Goal: Task Accomplishment & Management: Manage account settings

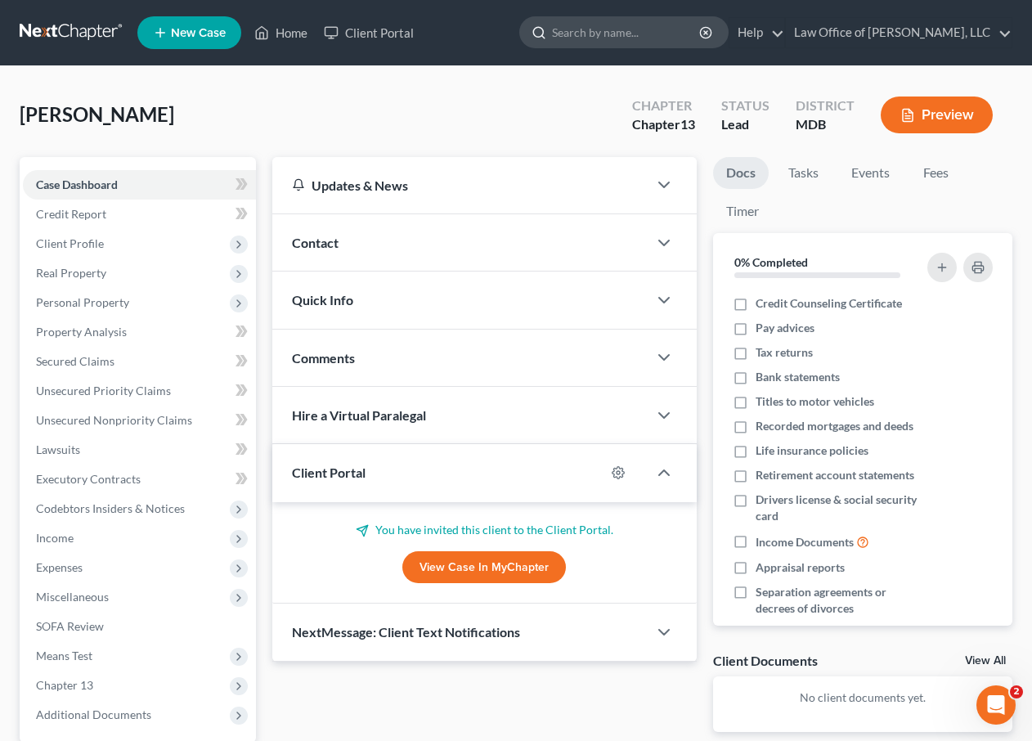
click at [694, 33] on input "search" at bounding box center [627, 32] width 150 height 30
type input "[PERSON_NAME]"
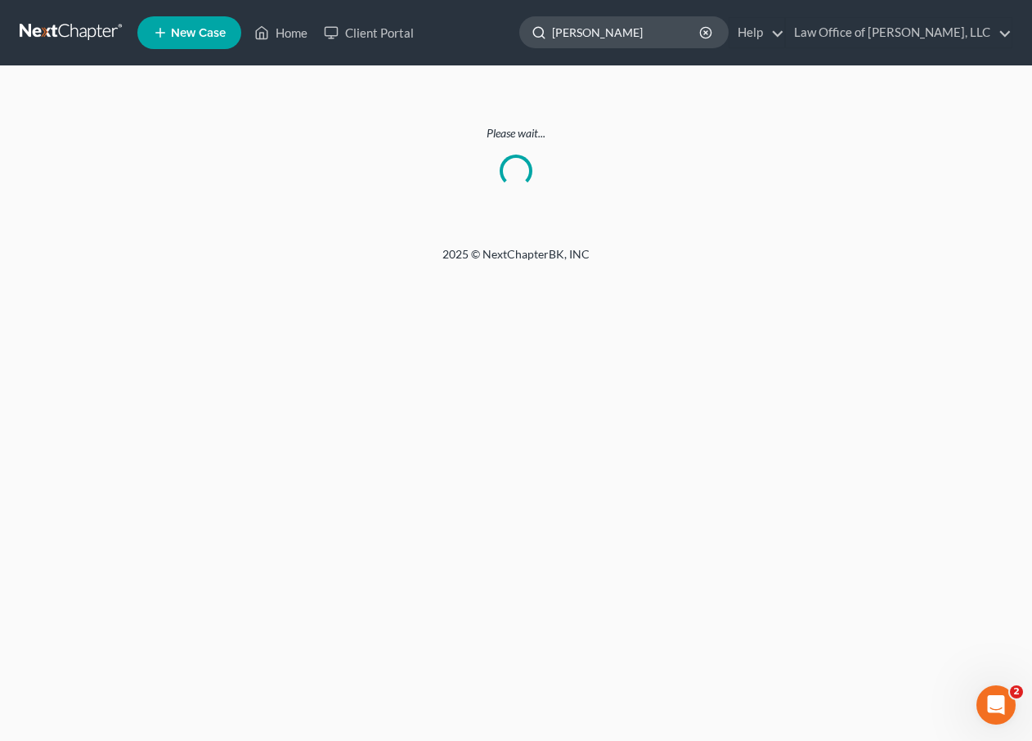
click at [600, 32] on input "[PERSON_NAME]" at bounding box center [627, 32] width 150 height 30
type input "[PERSON_NAME]"
click at [108, 42] on link at bounding box center [72, 32] width 105 height 29
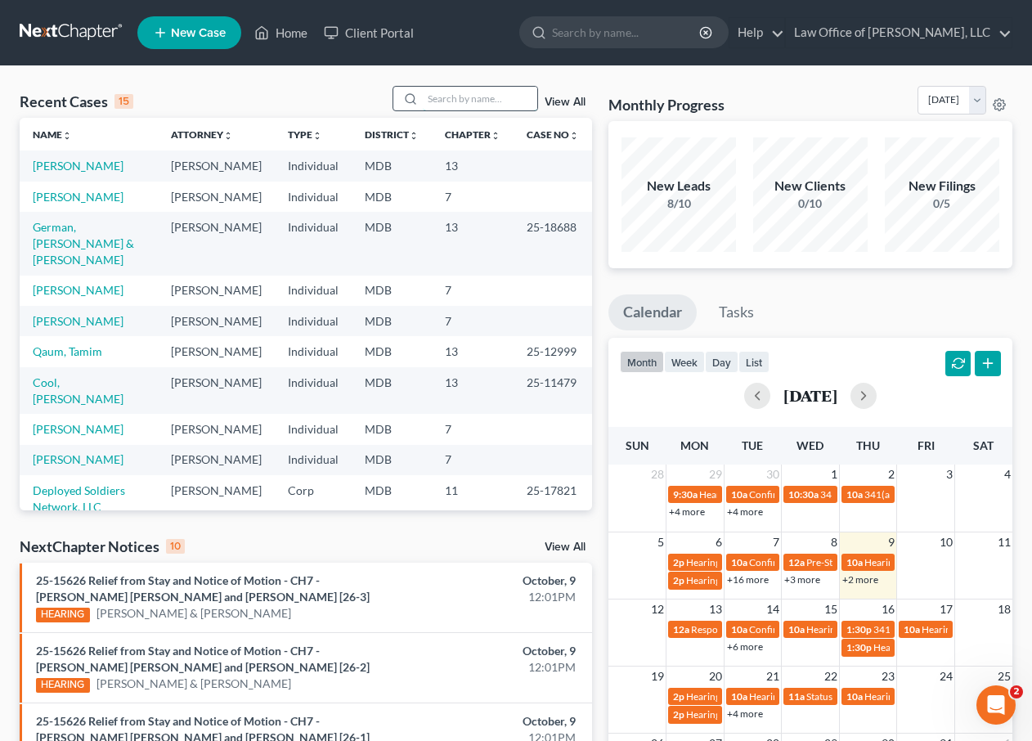
click at [459, 98] on input "search" at bounding box center [480, 99] width 114 height 24
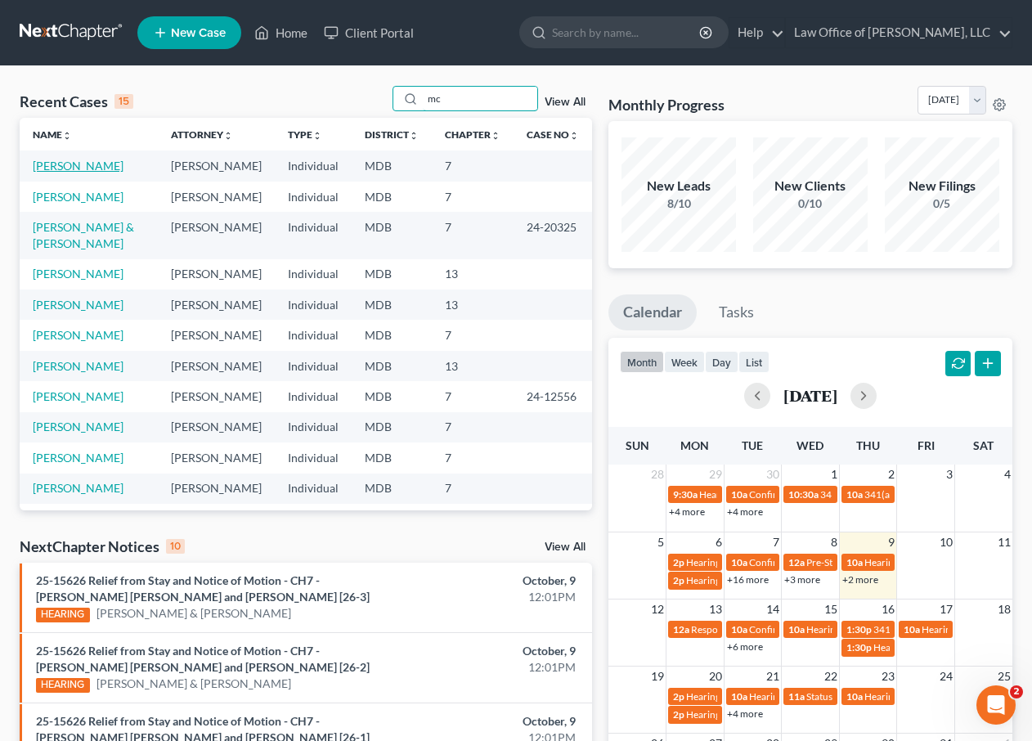
type input "mc"
click at [83, 169] on link "[PERSON_NAME]" at bounding box center [78, 166] width 91 height 14
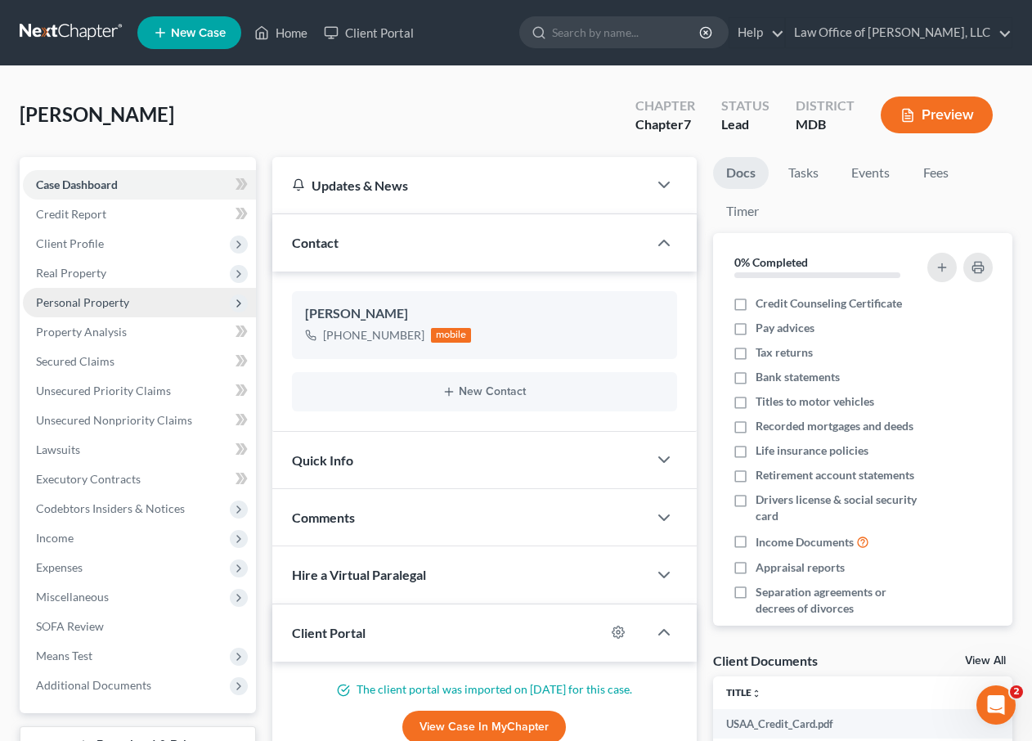
click at [76, 310] on span "Personal Property" at bounding box center [139, 302] width 233 height 29
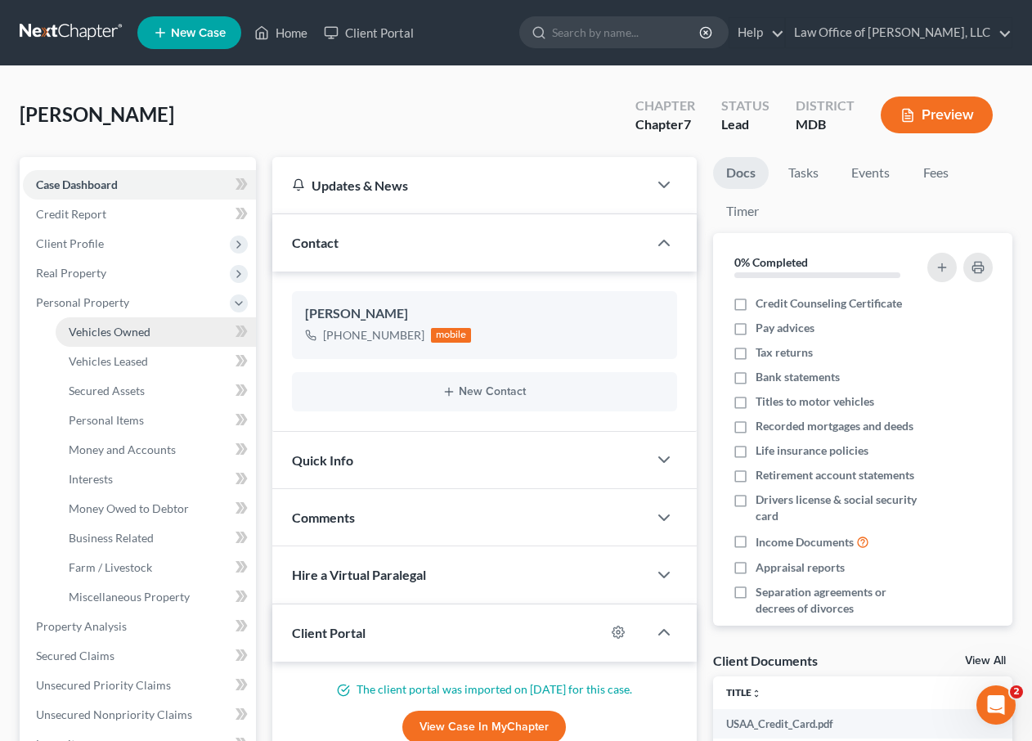
click at [83, 334] on span "Vehicles Owned" at bounding box center [110, 332] width 82 height 14
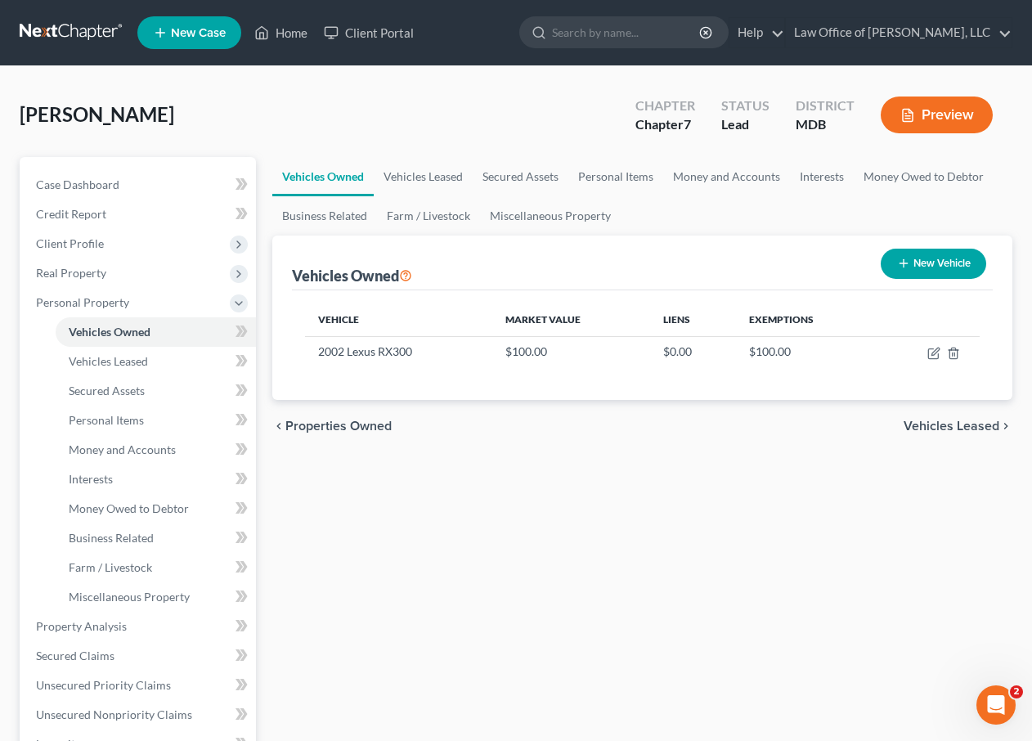
click at [971, 427] on span "Vehicles Leased" at bounding box center [951, 425] width 96 height 13
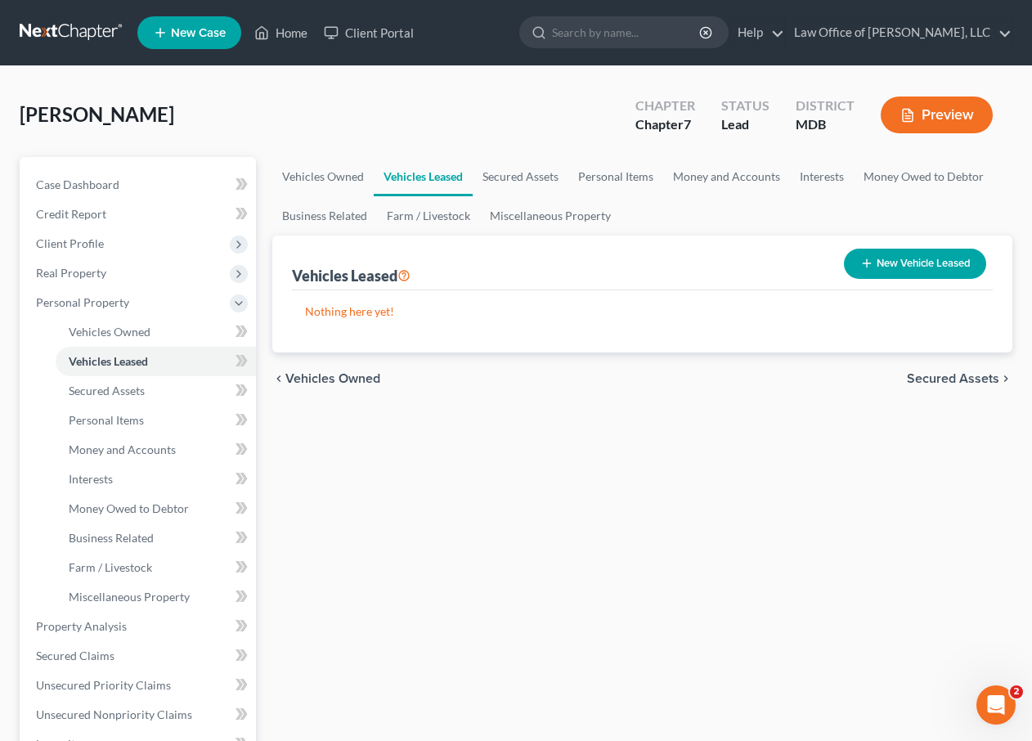
click at [952, 380] on span "Secured Assets" at bounding box center [953, 378] width 92 height 13
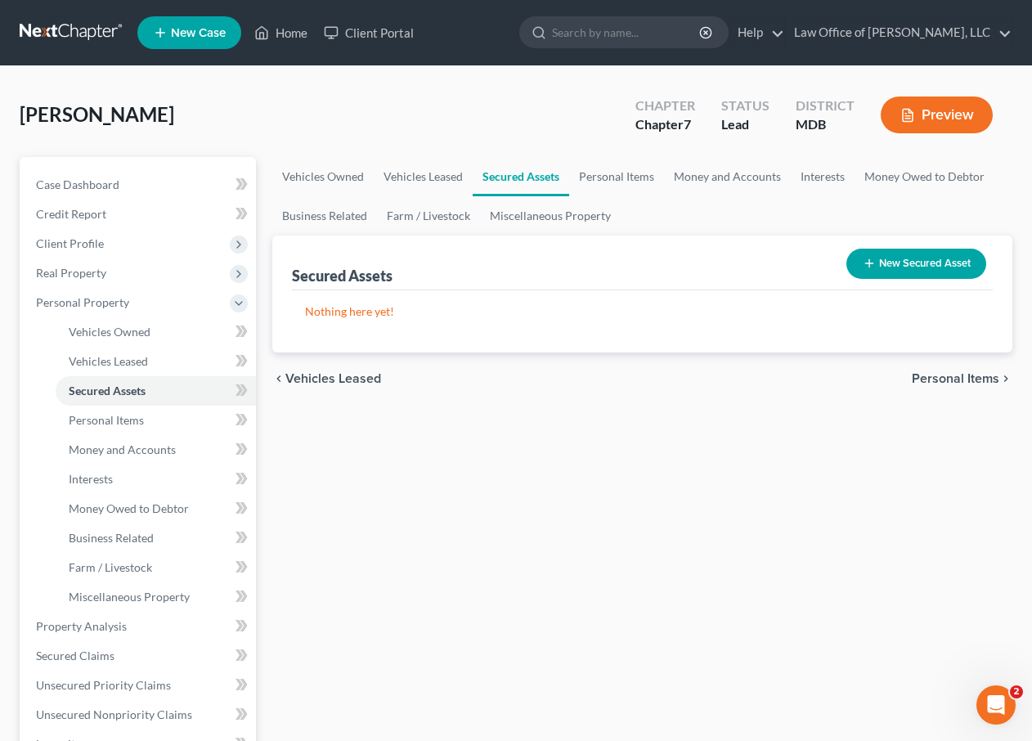
click at [952, 380] on span "Personal Items" at bounding box center [954, 378] width 87 height 13
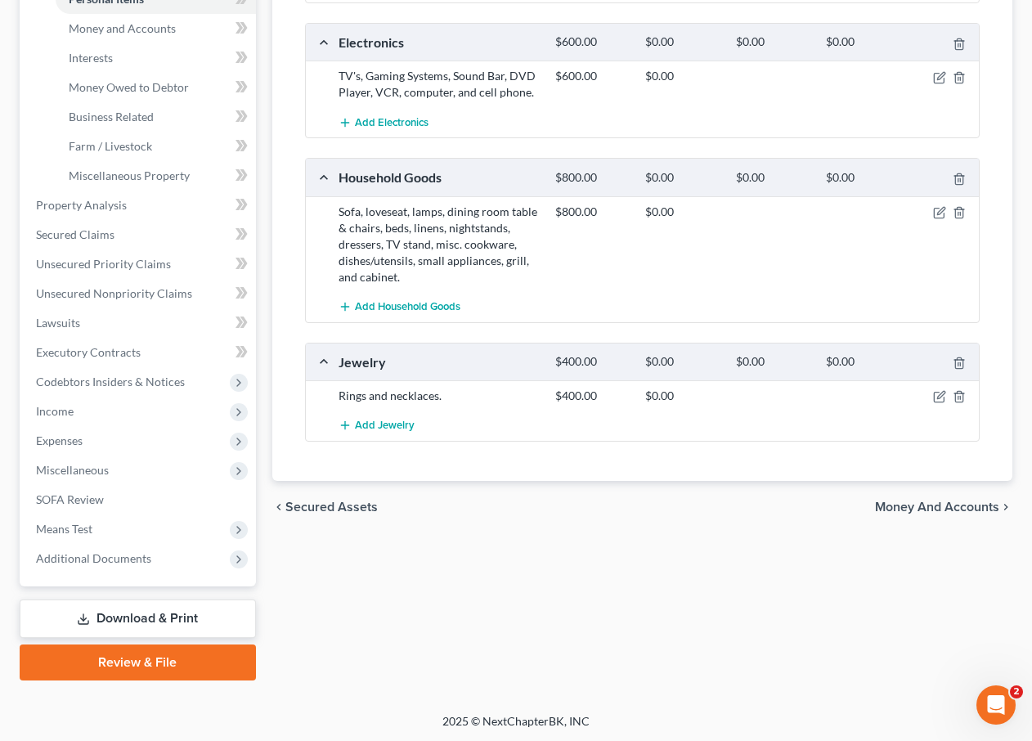
click at [886, 508] on span "Money and Accounts" at bounding box center [937, 506] width 124 height 13
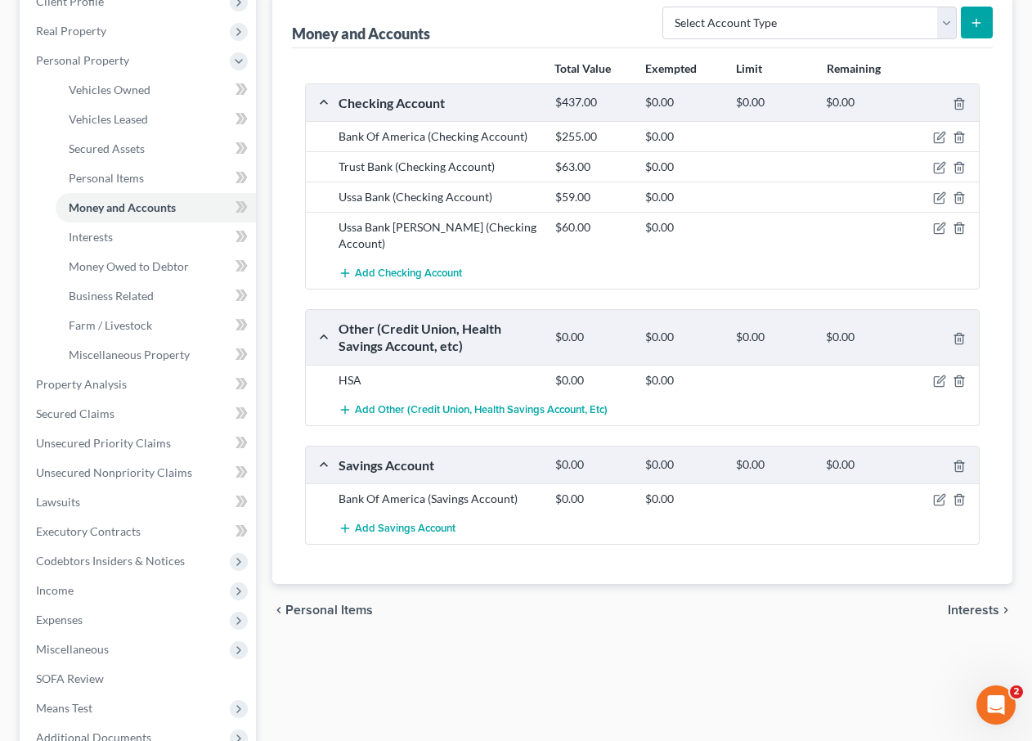
scroll to position [421, 0]
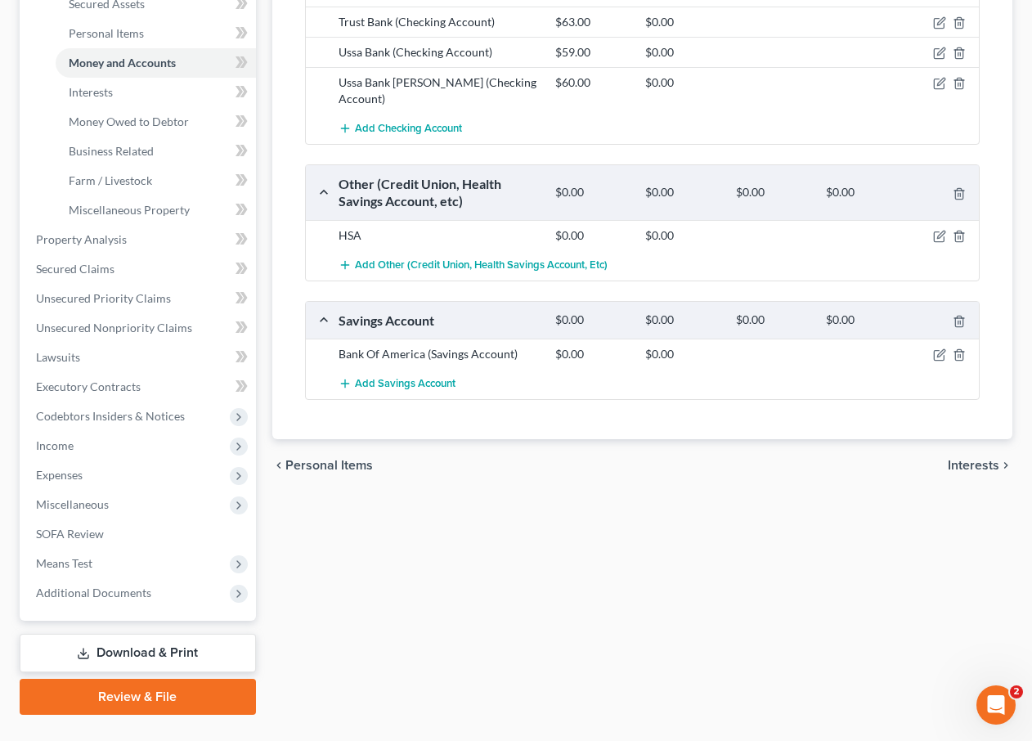
click at [971, 459] on span "Interests" at bounding box center [973, 465] width 52 height 13
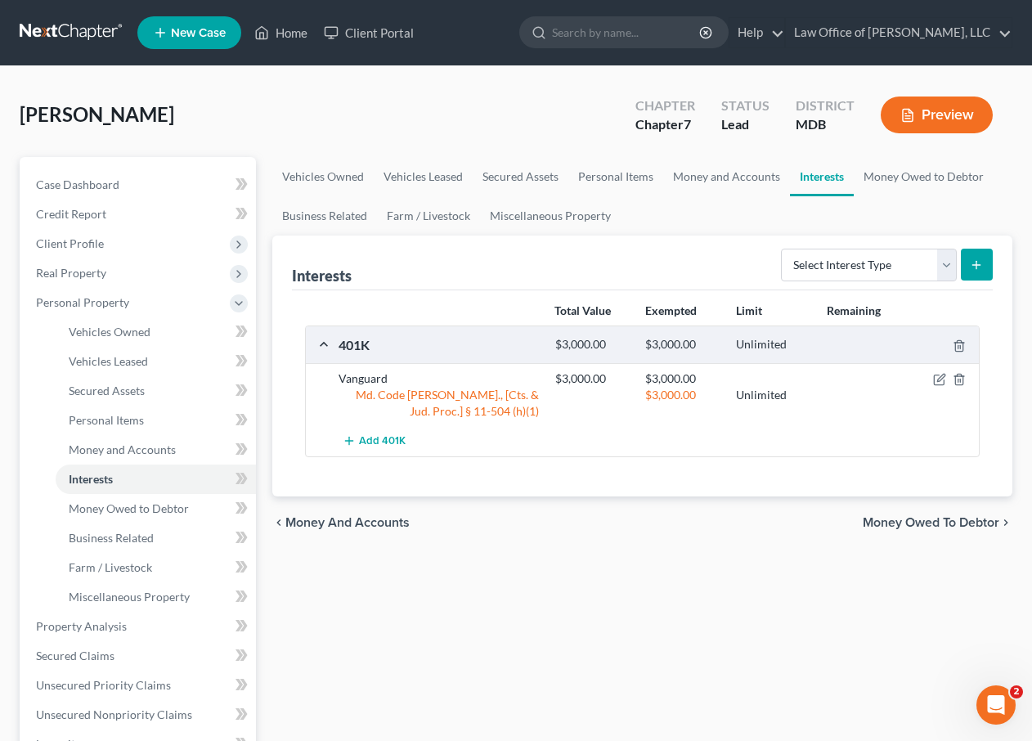
click at [925, 518] on span "Money Owed to Debtor" at bounding box center [930, 522] width 137 height 13
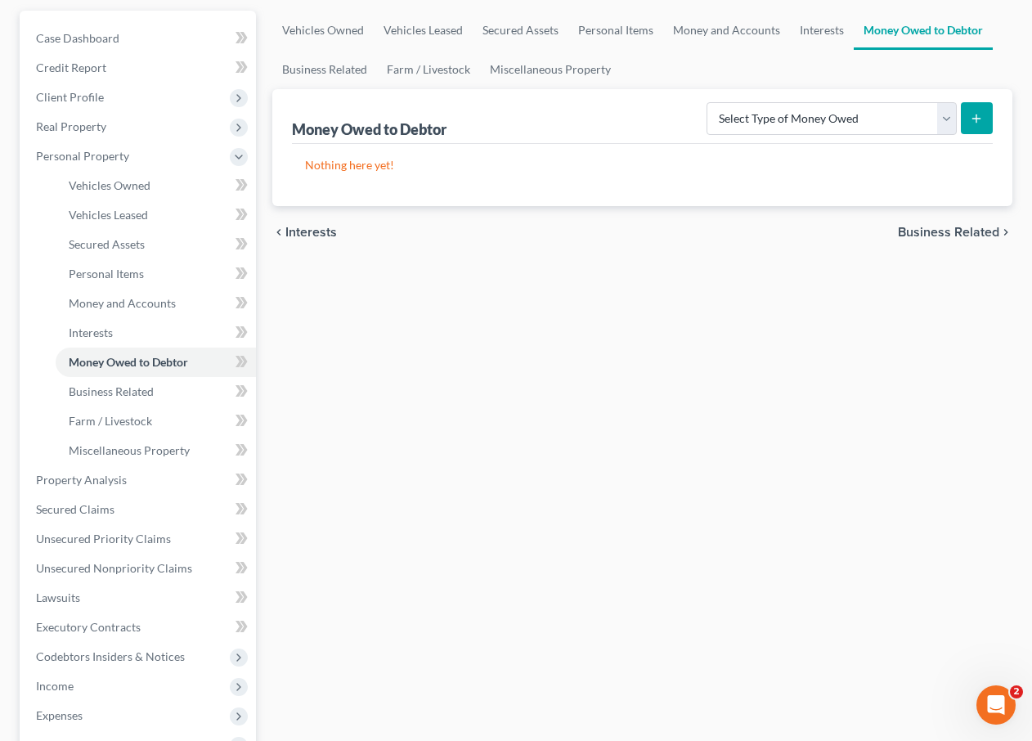
click at [937, 229] on span "Business Related" at bounding box center [948, 232] width 101 height 13
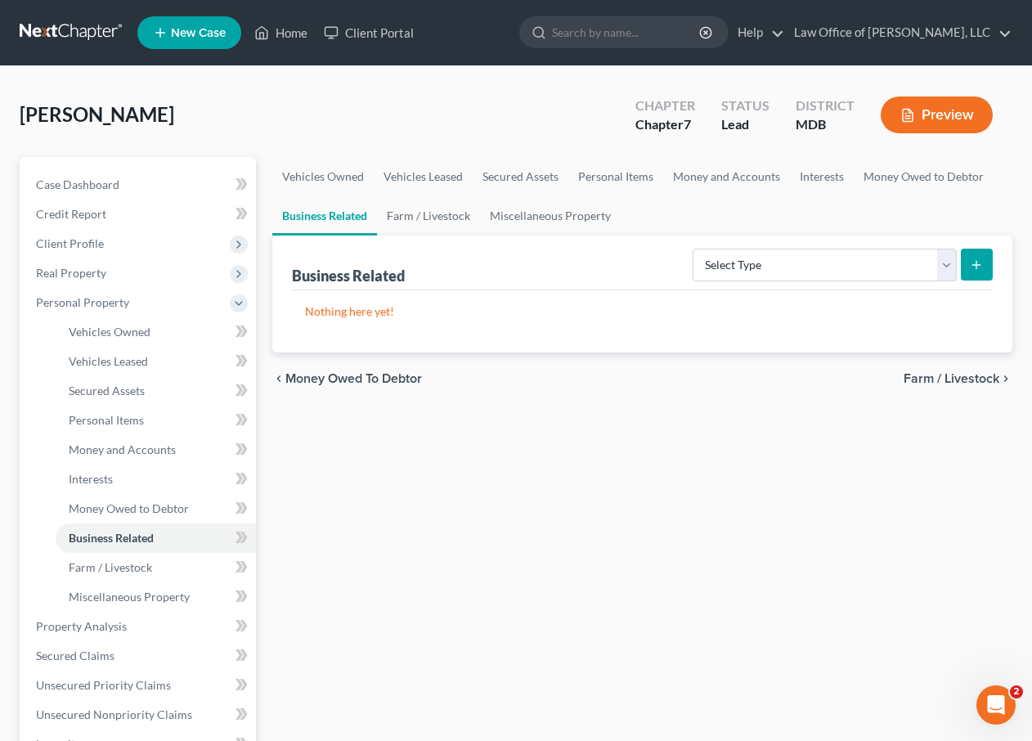
click at [927, 382] on span "Farm / Livestock" at bounding box center [951, 378] width 96 height 13
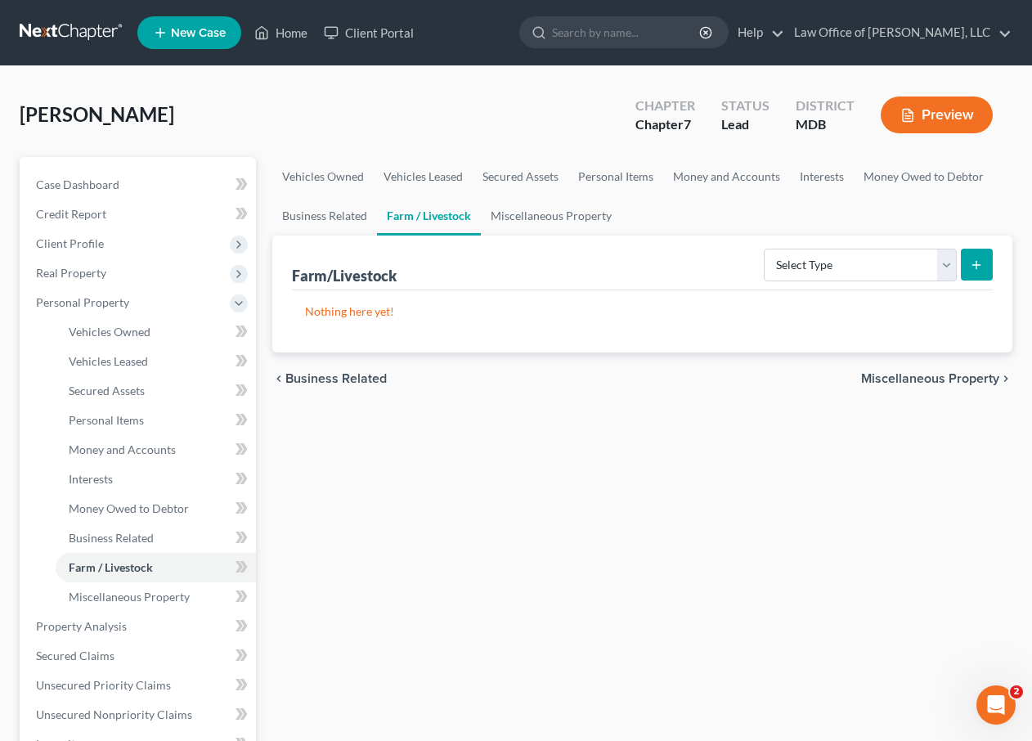
click at [927, 382] on span "Miscellaneous Property" at bounding box center [930, 378] width 138 height 13
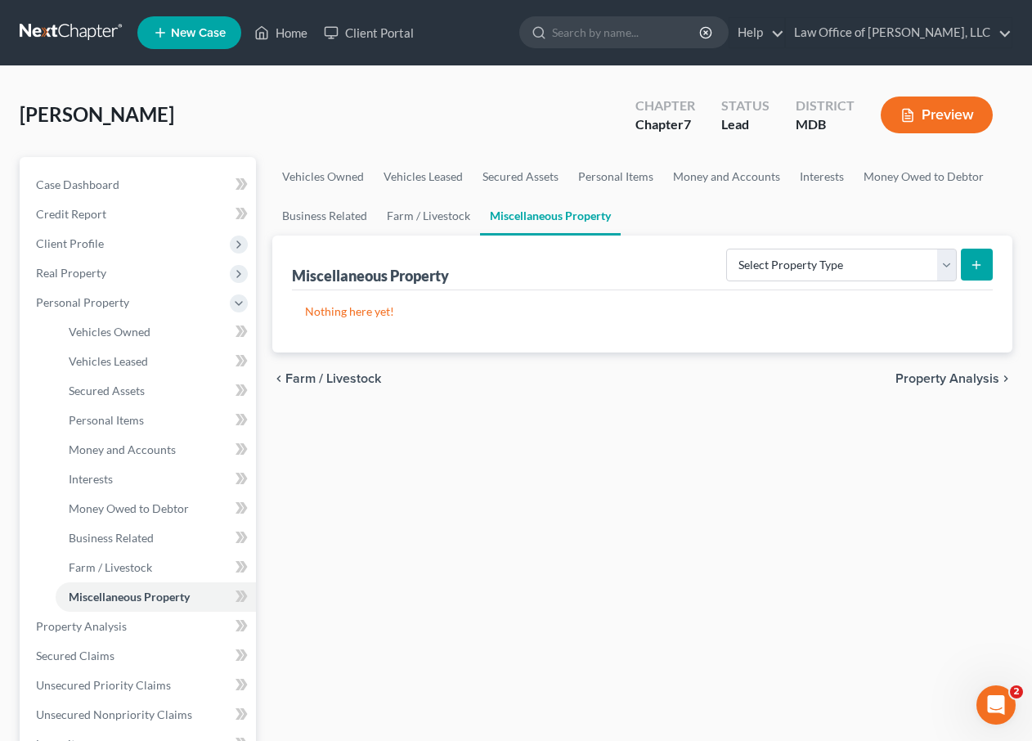
click at [927, 382] on span "Property Analysis" at bounding box center [947, 378] width 104 height 13
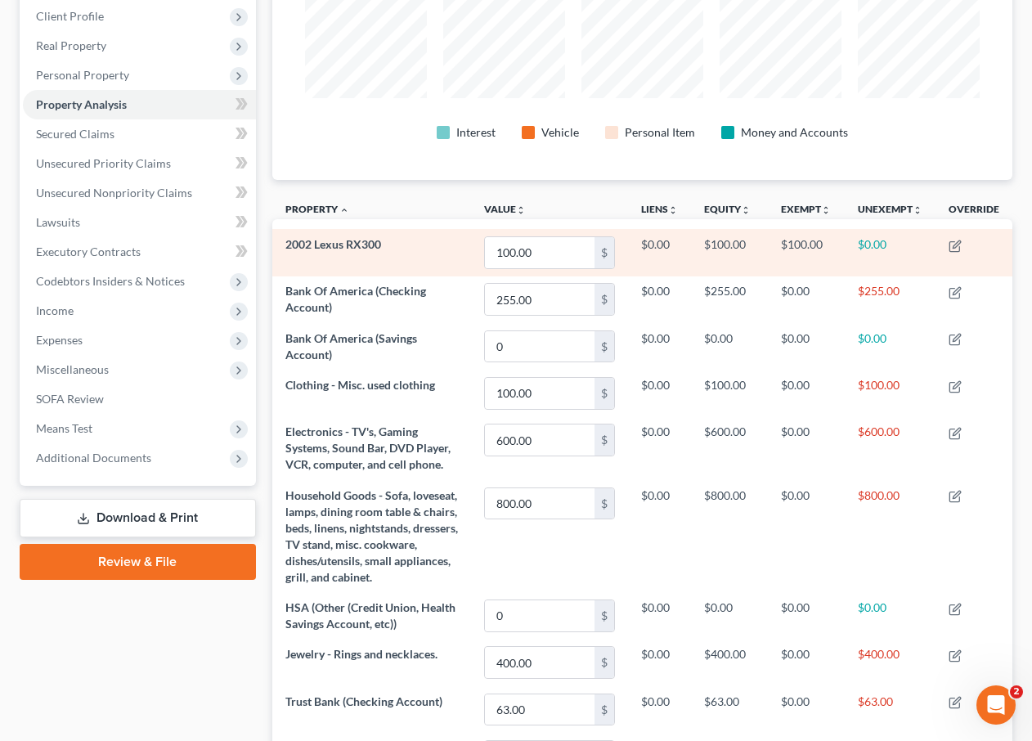
scroll to position [84, 0]
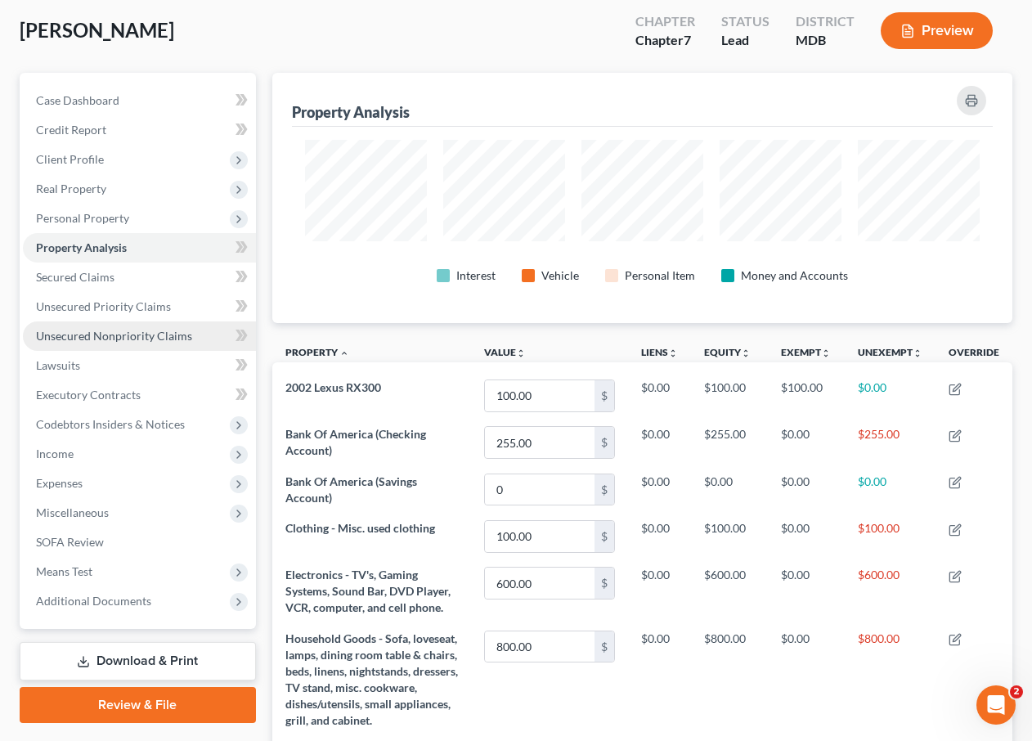
click at [107, 336] on span "Unsecured Nonpriority Claims" at bounding box center [114, 336] width 156 height 14
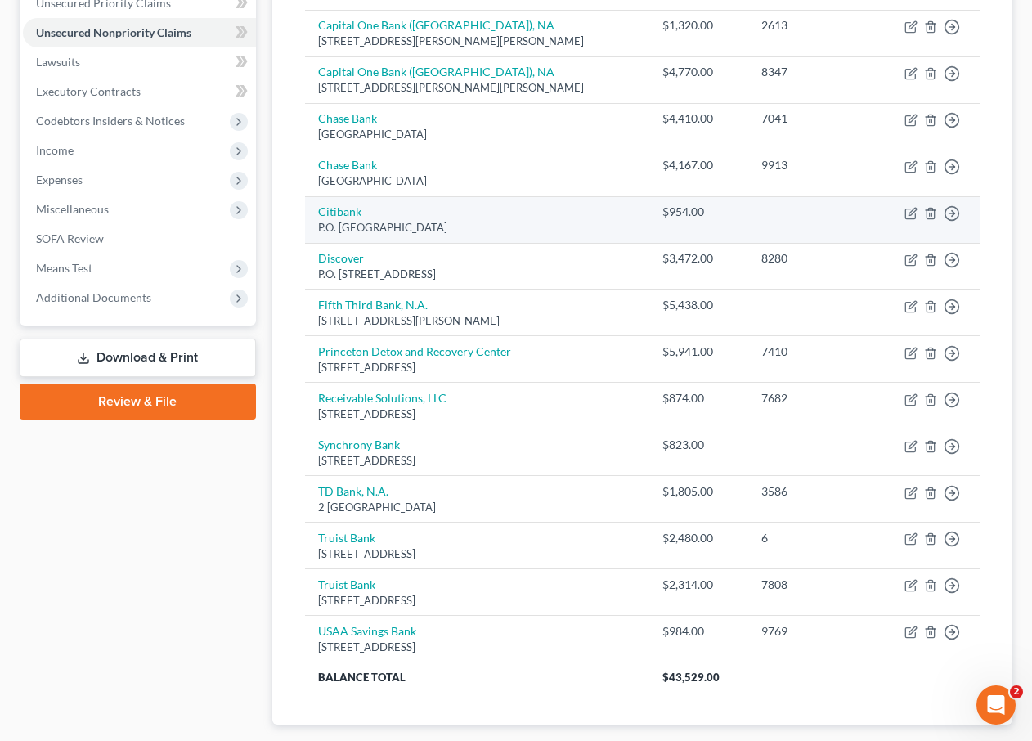
scroll to position [485, 0]
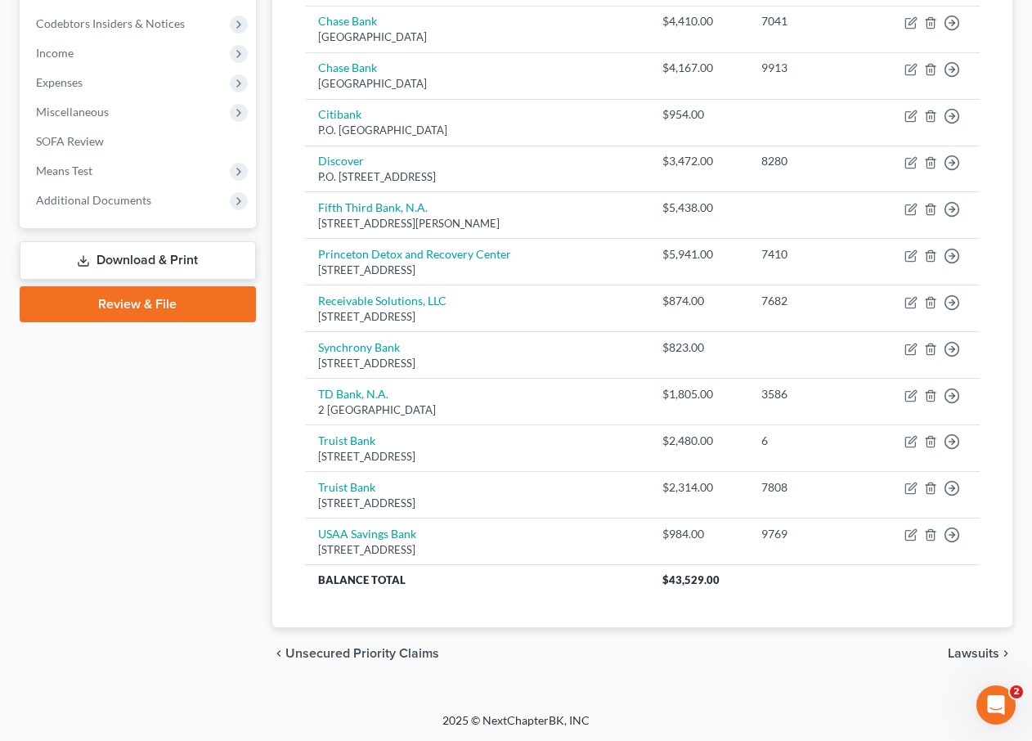
click at [347, 648] on span "Unsecured Priority Claims" at bounding box center [362, 653] width 154 height 13
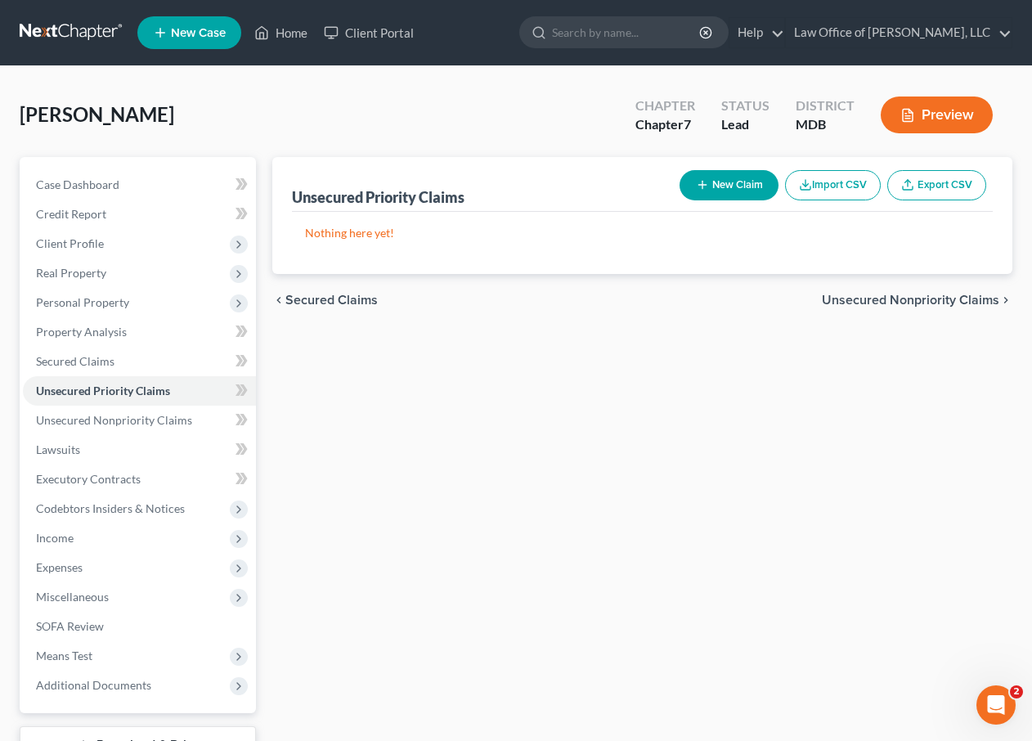
click at [332, 295] on span "Secured Claims" at bounding box center [331, 299] width 92 height 13
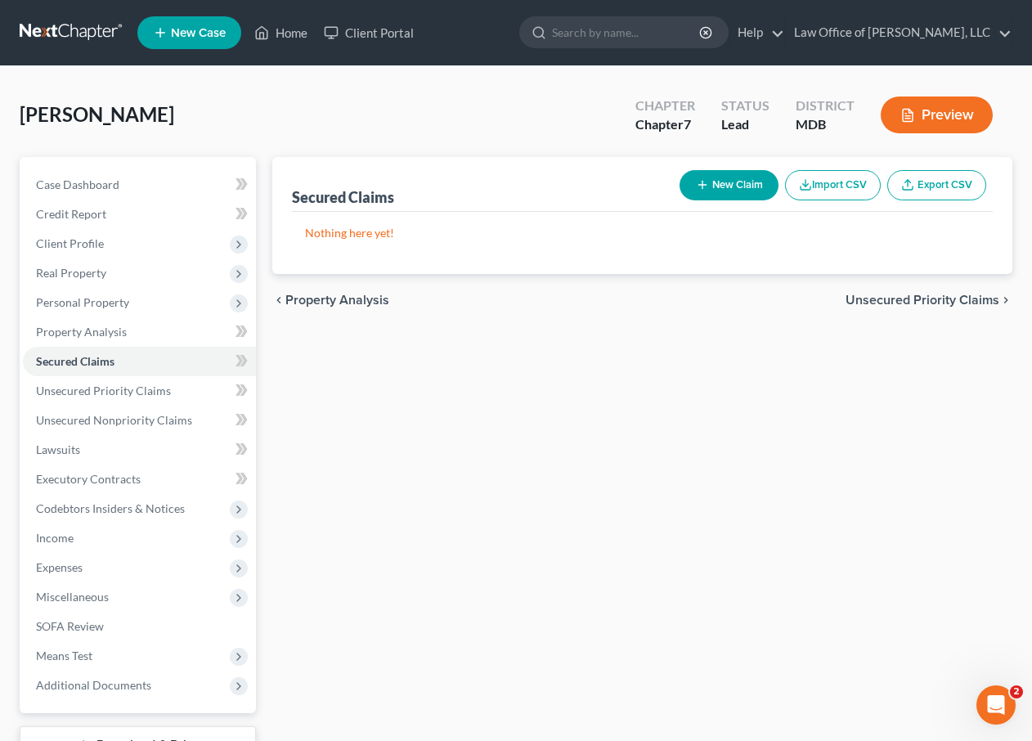
click at [332, 299] on span "Property Analysis" at bounding box center [337, 299] width 104 height 13
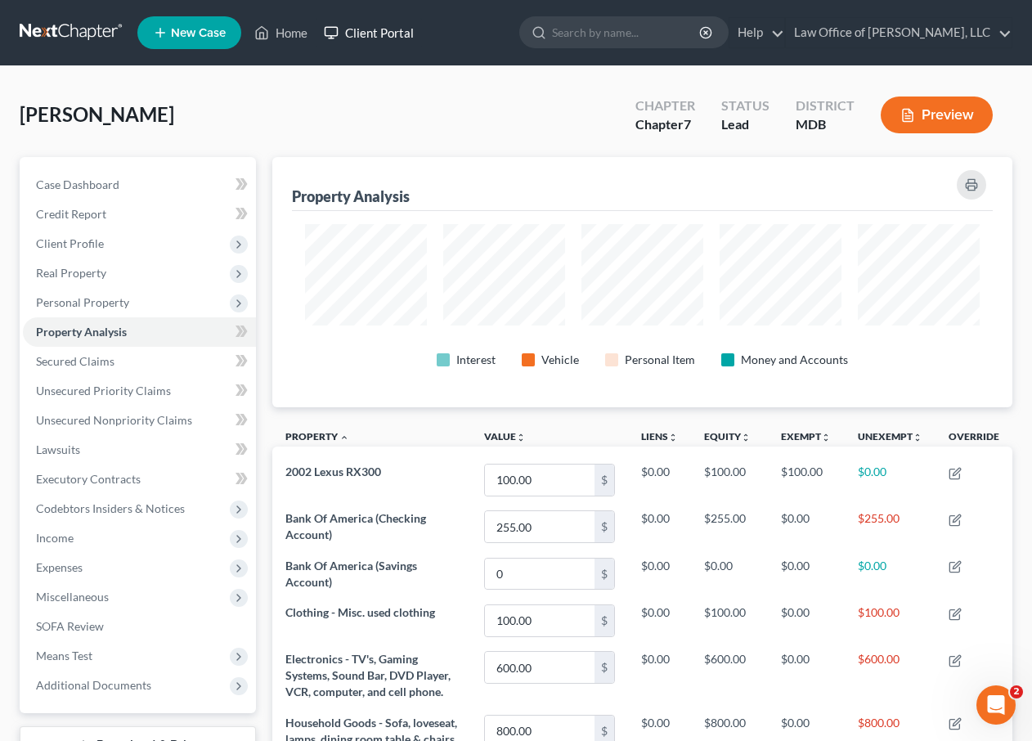
click at [367, 29] on link "Client Portal" at bounding box center [369, 32] width 106 height 29
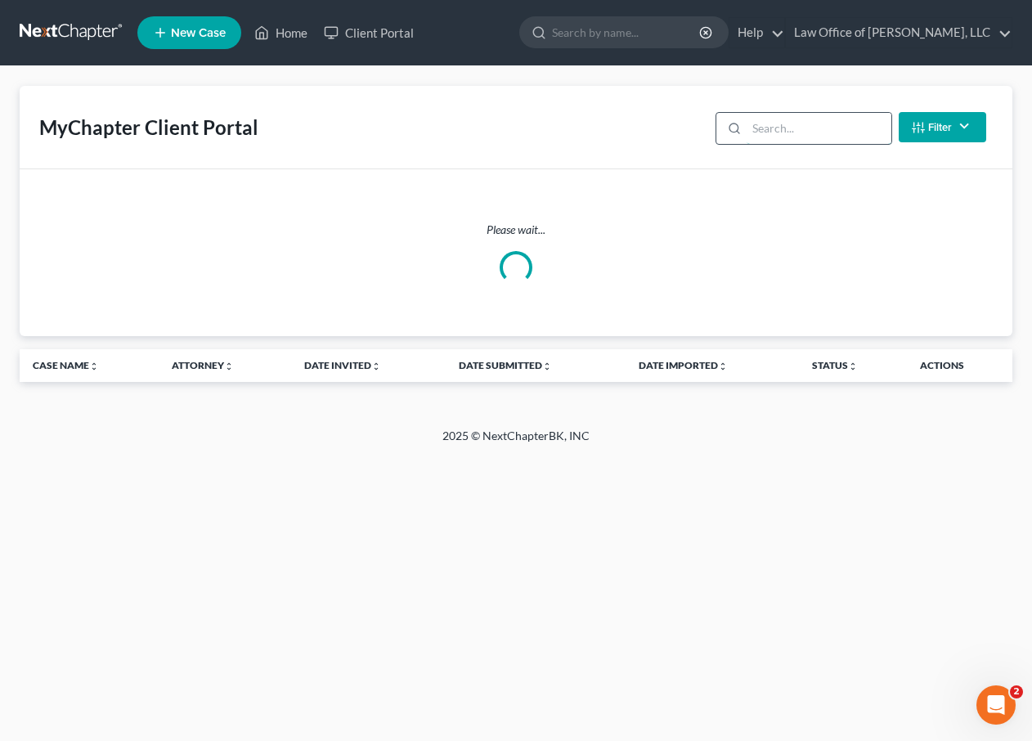
click at [793, 130] on input "search" at bounding box center [818, 128] width 145 height 31
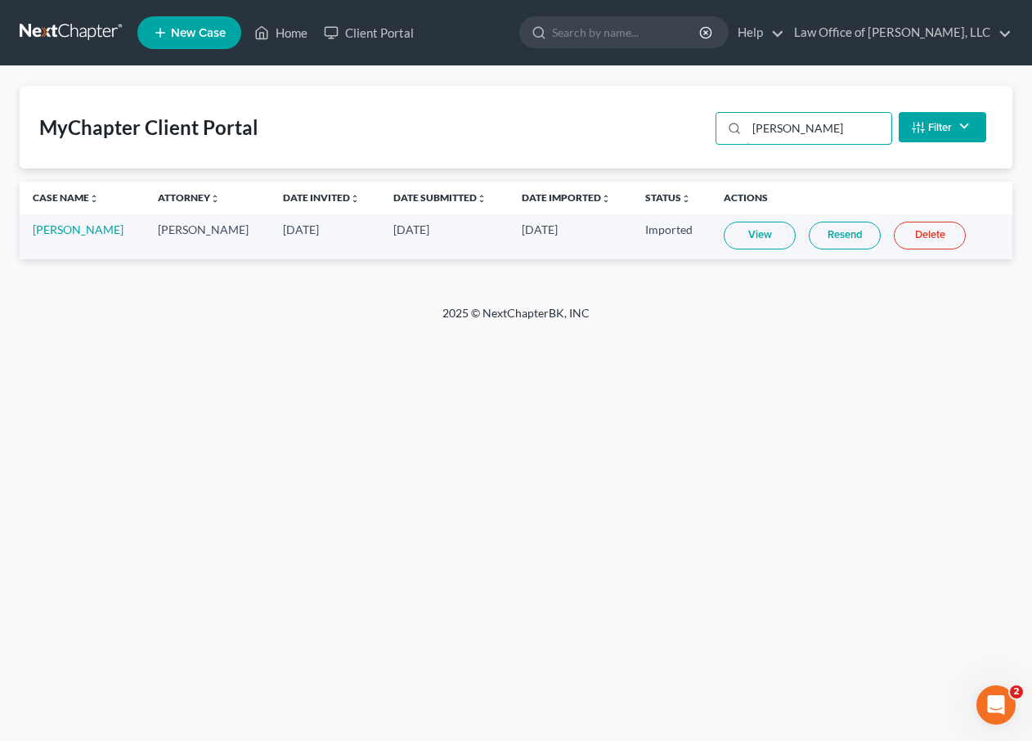
type input "[PERSON_NAME]"
click at [755, 233] on link "View" at bounding box center [759, 236] width 72 height 28
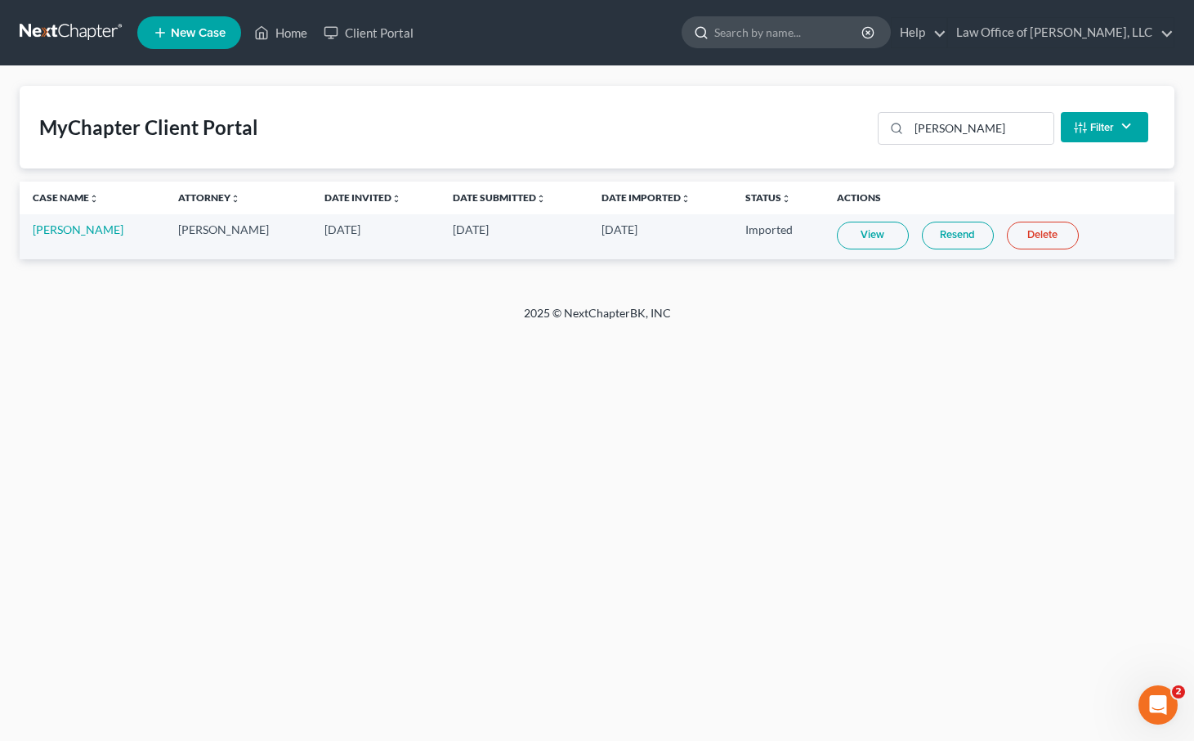
click at [816, 33] on input "search" at bounding box center [789, 32] width 150 height 30
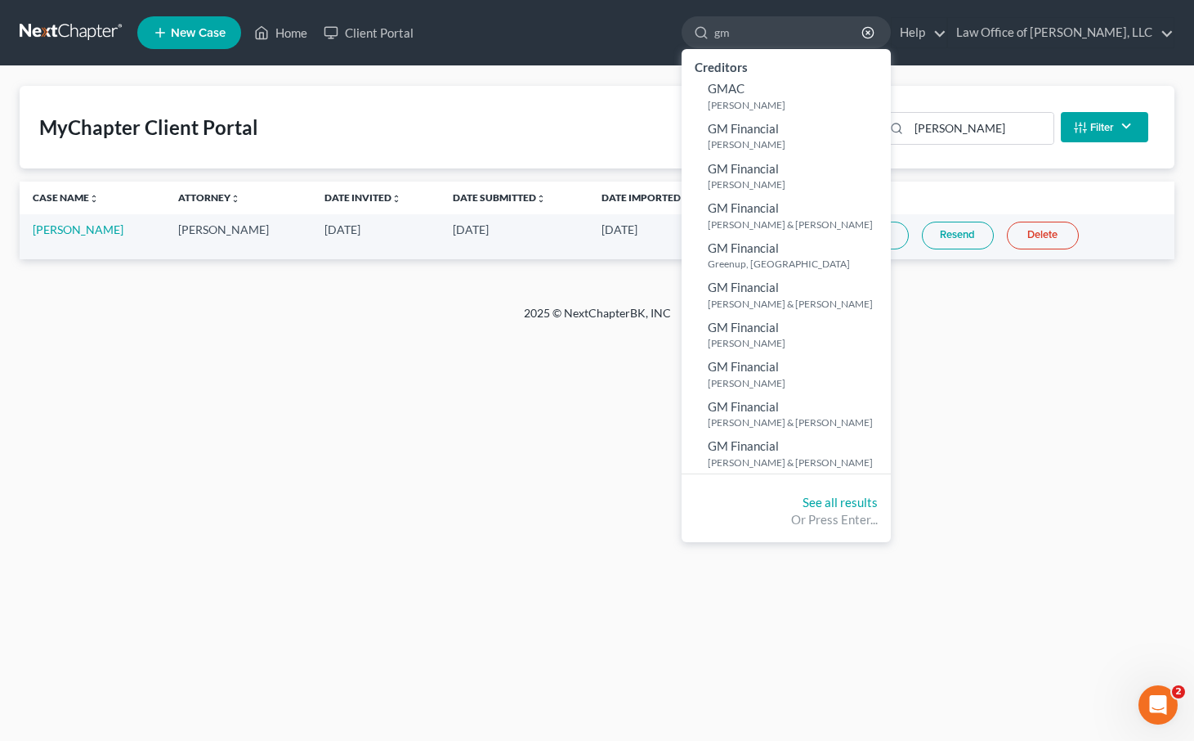
type input "g"
type input "[PERSON_NAME]"
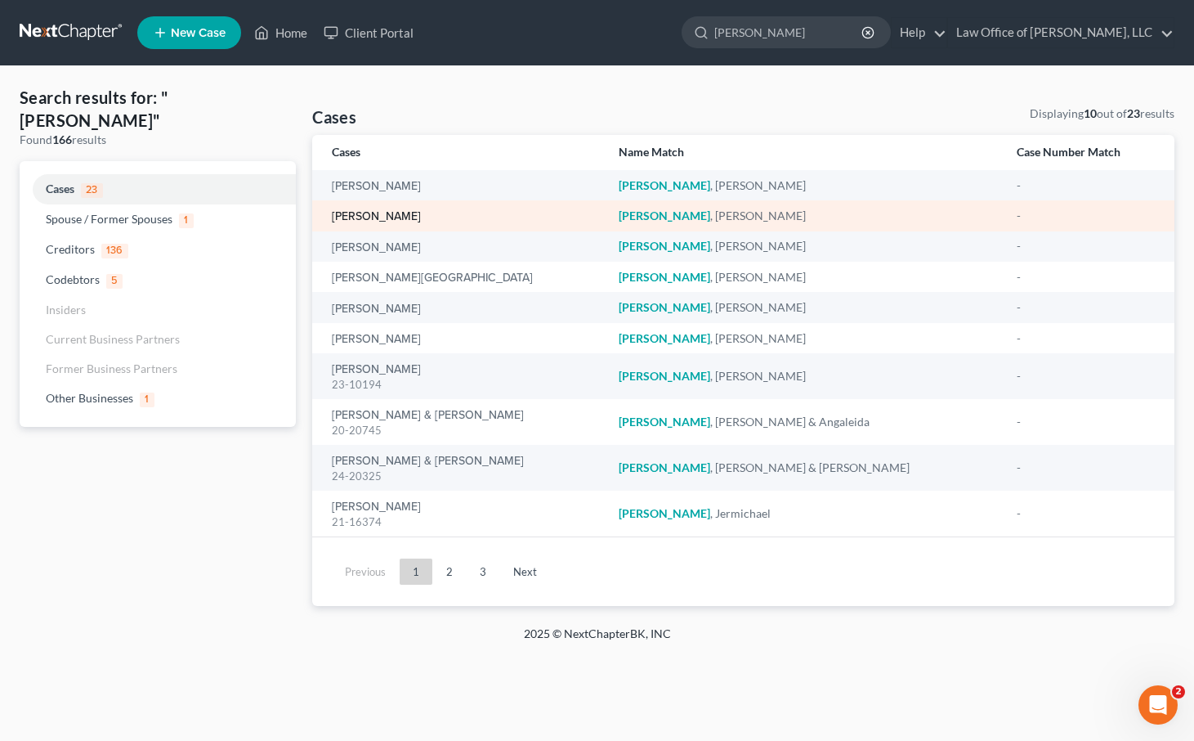
click at [354, 213] on link "[PERSON_NAME]" at bounding box center [376, 216] width 89 height 11
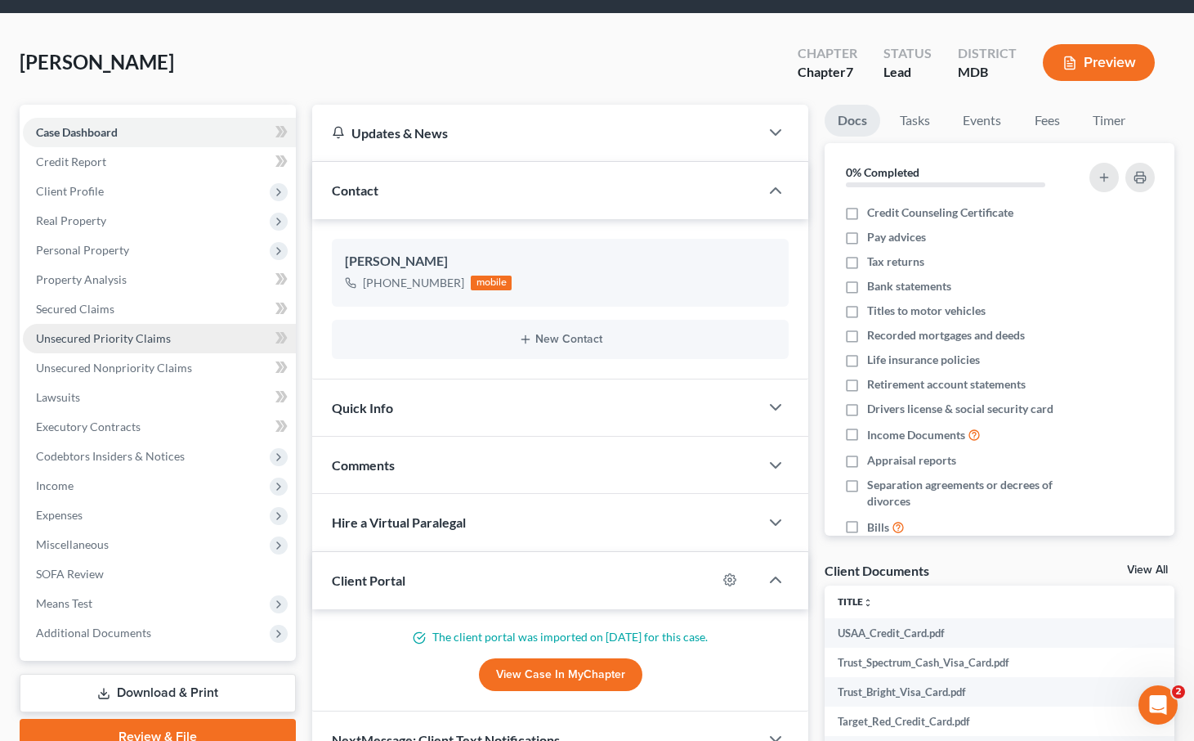
scroll to position [73, 0]
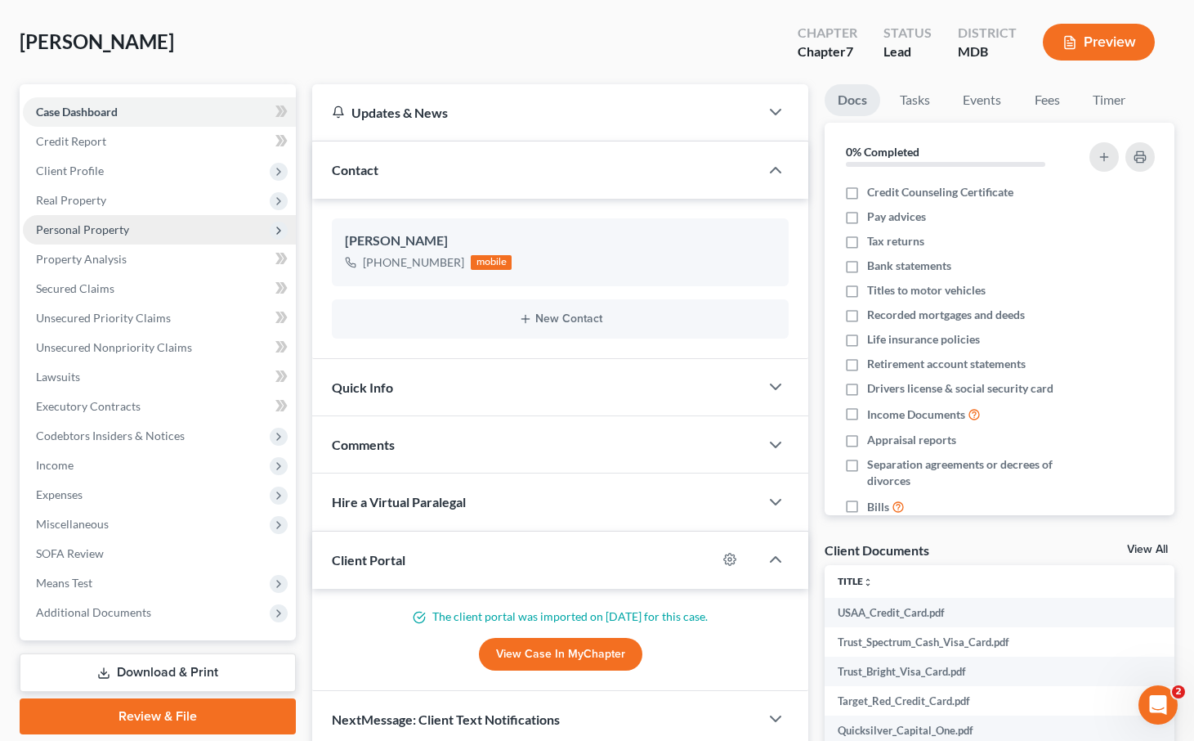
click at [82, 239] on span "Personal Property" at bounding box center [159, 229] width 273 height 29
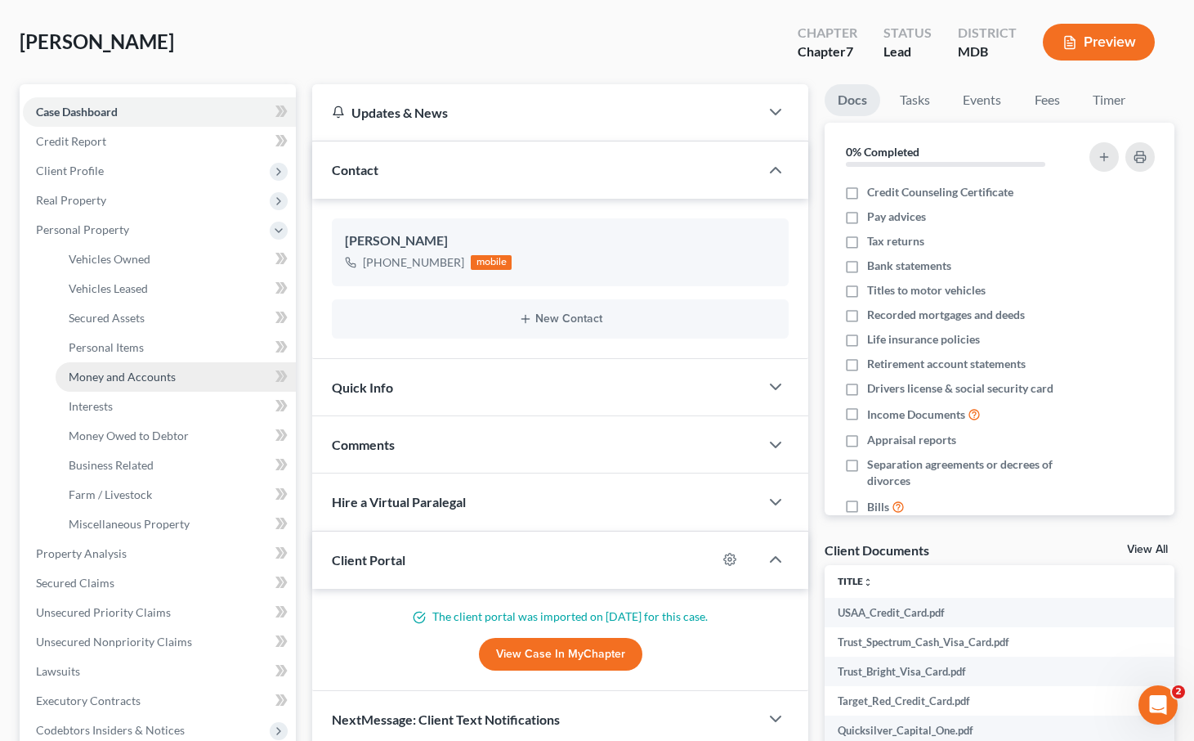
click at [91, 375] on span "Money and Accounts" at bounding box center [122, 377] width 107 height 14
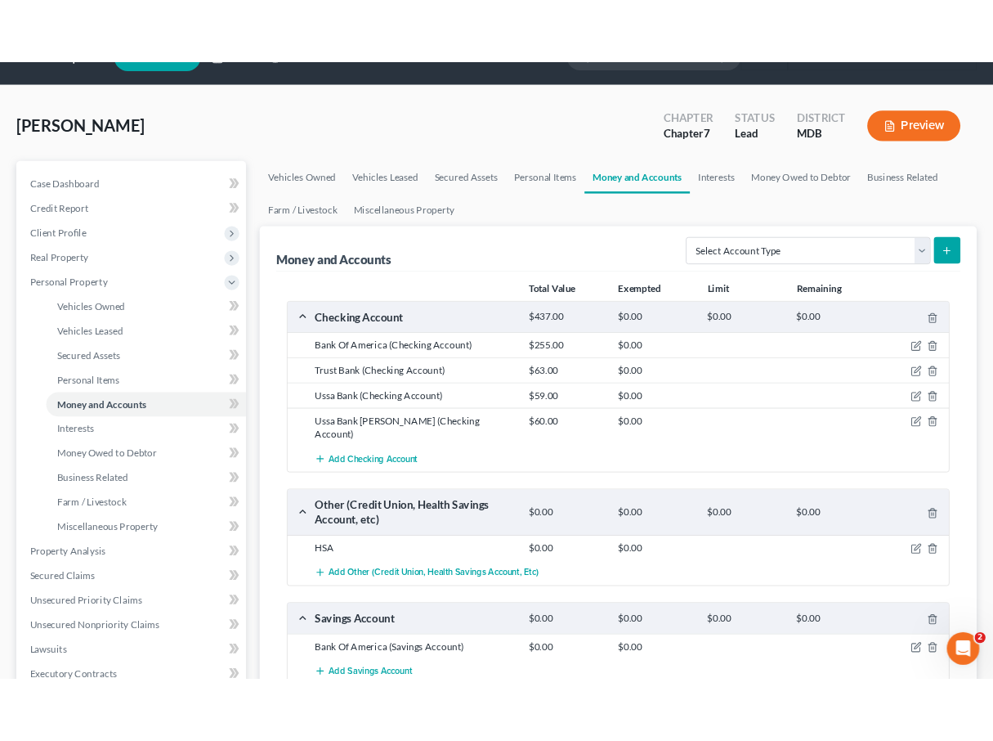
scroll to position [39, 0]
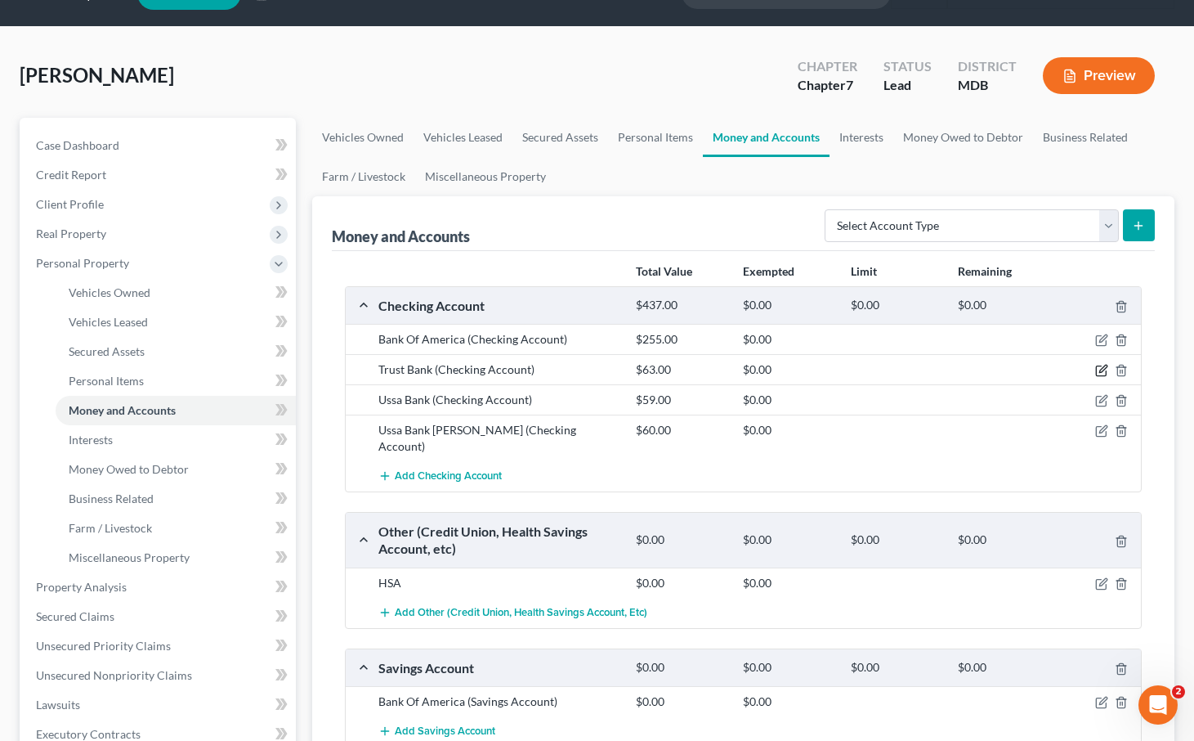
click at [1031, 369] on icon "button" at bounding box center [1103, 368] width 7 height 7
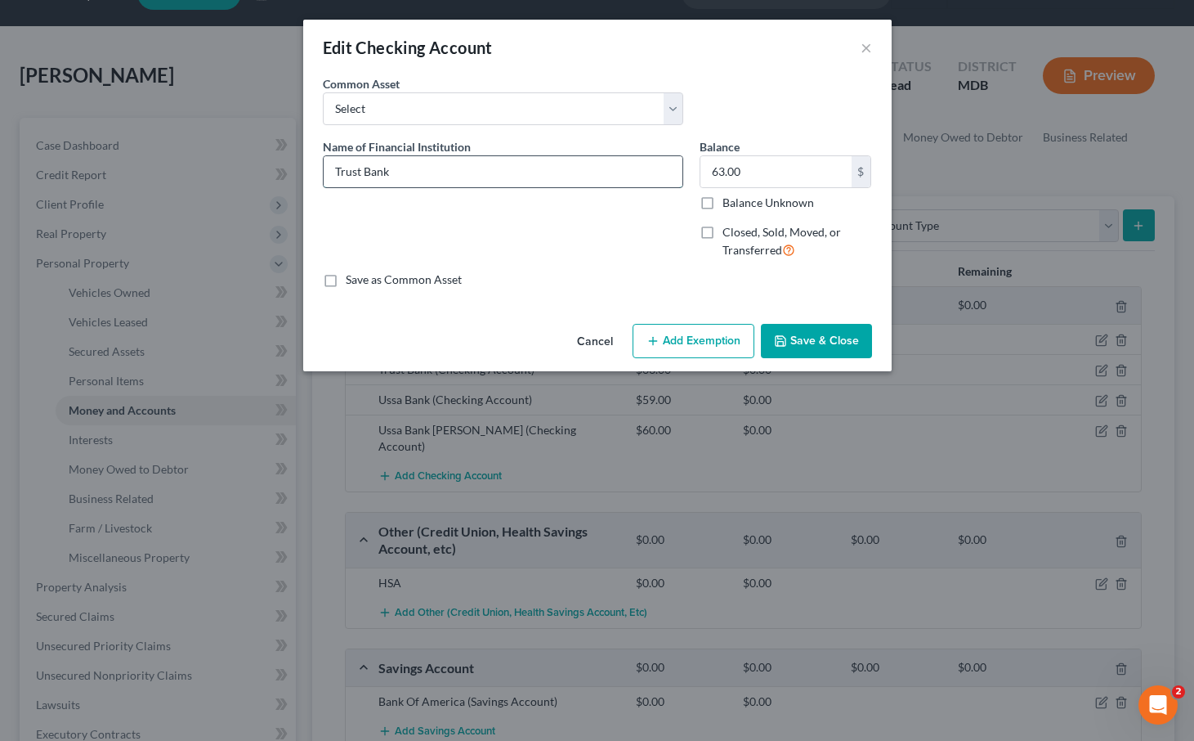
click at [355, 171] on input "Trust Bank" at bounding box center [503, 171] width 359 height 31
type input "Trusit Bank"
click at [723, 235] on label "Closed, Sold, Moved, or Transferred" at bounding box center [798, 241] width 150 height 35
click at [729, 235] on input "Closed, Sold, Moved, or Transferred" at bounding box center [734, 229] width 11 height 11
checkbox input "true"
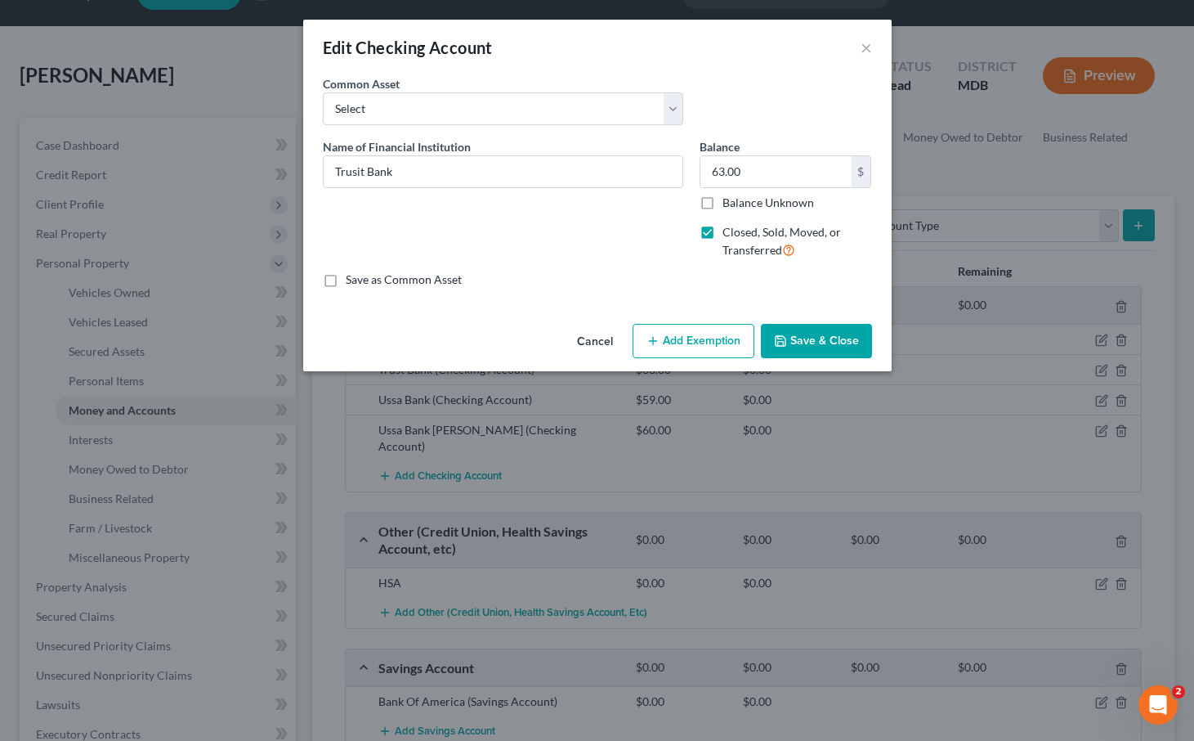
select select "1"
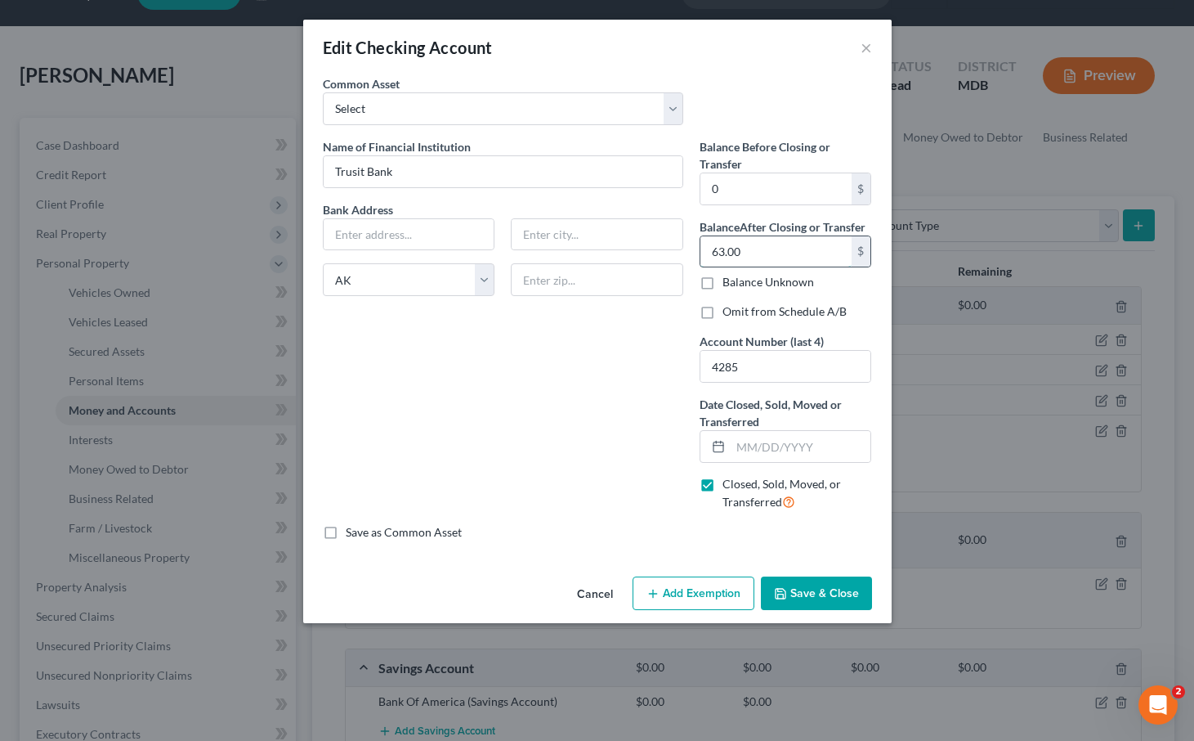
click at [743, 251] on input "63.00" at bounding box center [776, 251] width 151 height 31
type input "0"
click at [819, 605] on button "Save & Close" at bounding box center [816, 593] width 111 height 34
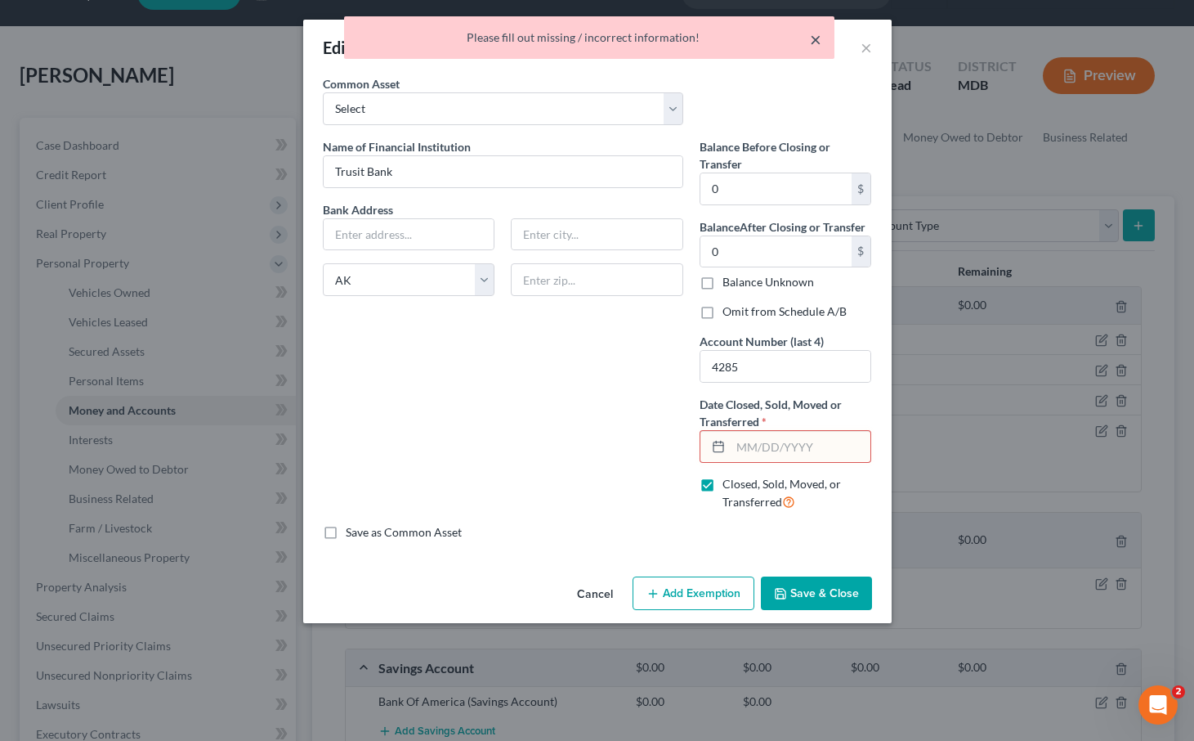
click at [816, 34] on button "×" at bounding box center [815, 39] width 11 height 20
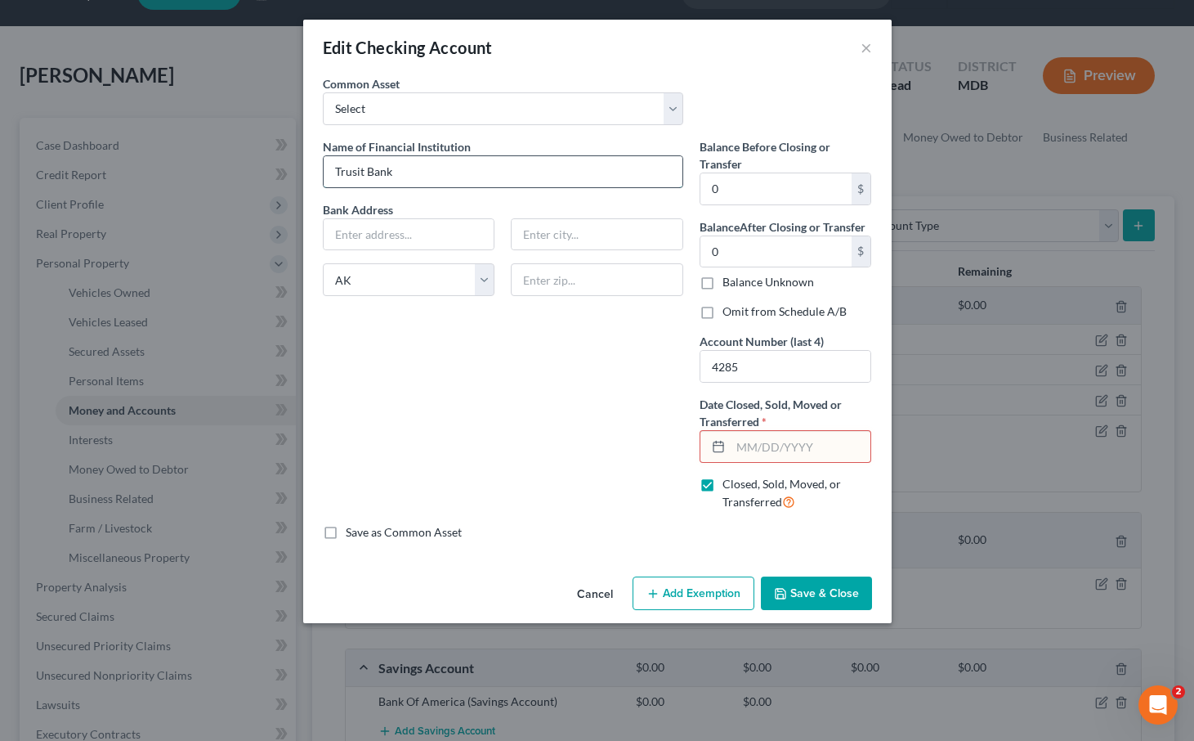
click at [357, 170] on input "Trusit Bank" at bounding box center [503, 171] width 359 height 31
click at [359, 171] on input "Trusit Bank" at bounding box center [503, 171] width 359 height 31
type input "Truist Bank"
click at [371, 235] on input "text" at bounding box center [409, 234] width 171 height 31
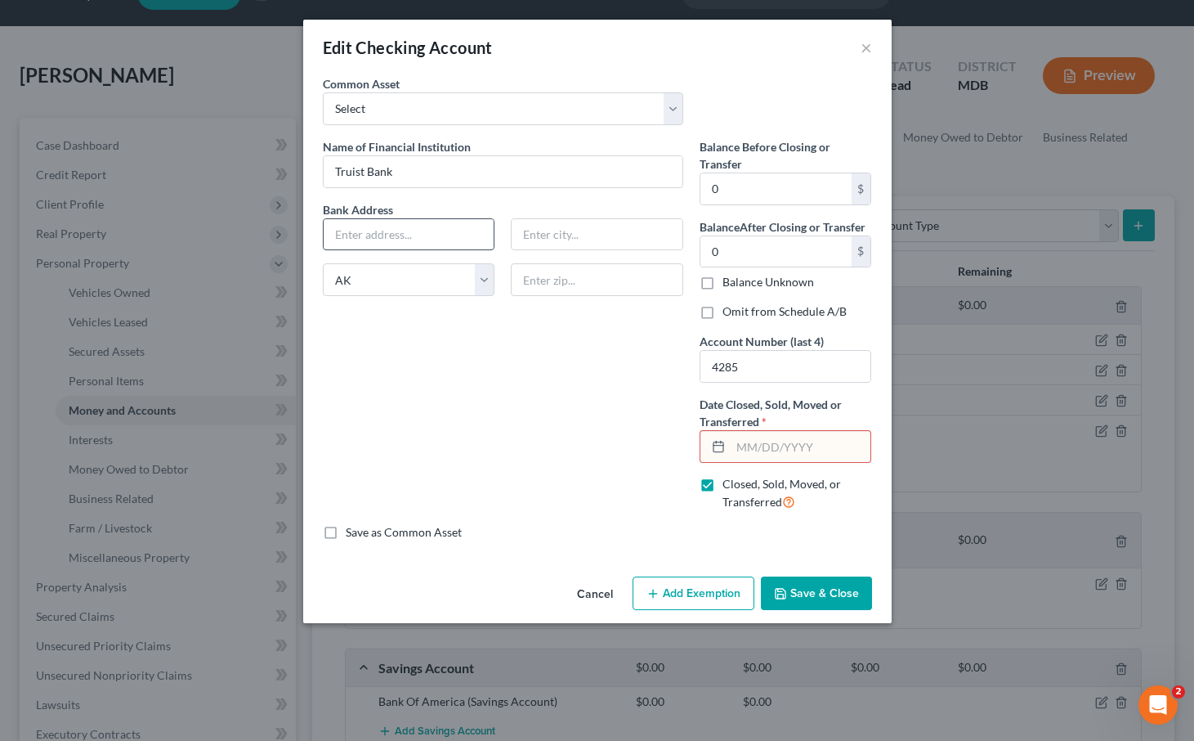
paste input "[STREET_ADDRESS][PERSON_NAME]"
type input "[STREET_ADDRESS][PERSON_NAME]"
click at [624, 275] on input "text" at bounding box center [597, 279] width 172 height 33
type input "28202"
type input "Charlotte"
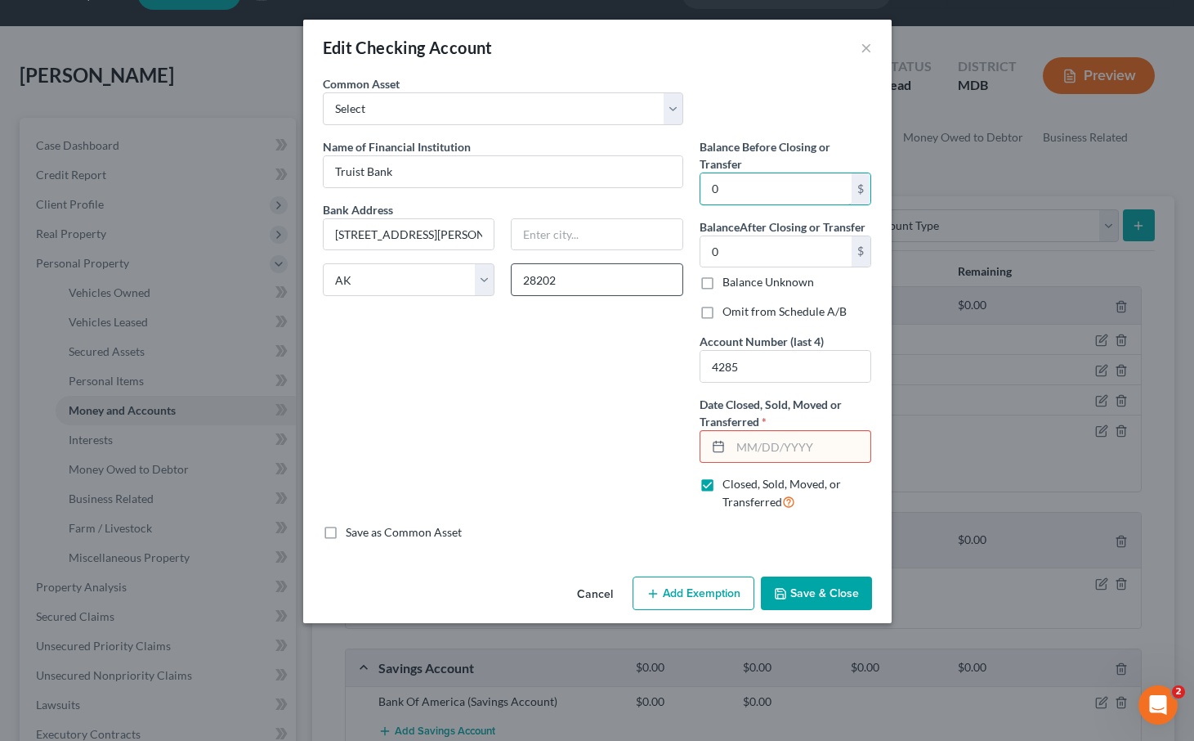
select select "28"
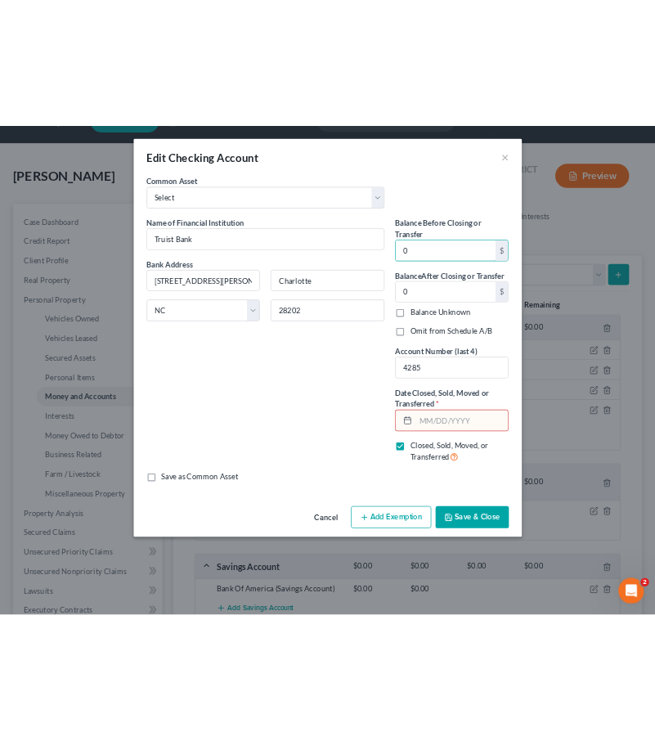
scroll to position [54, 0]
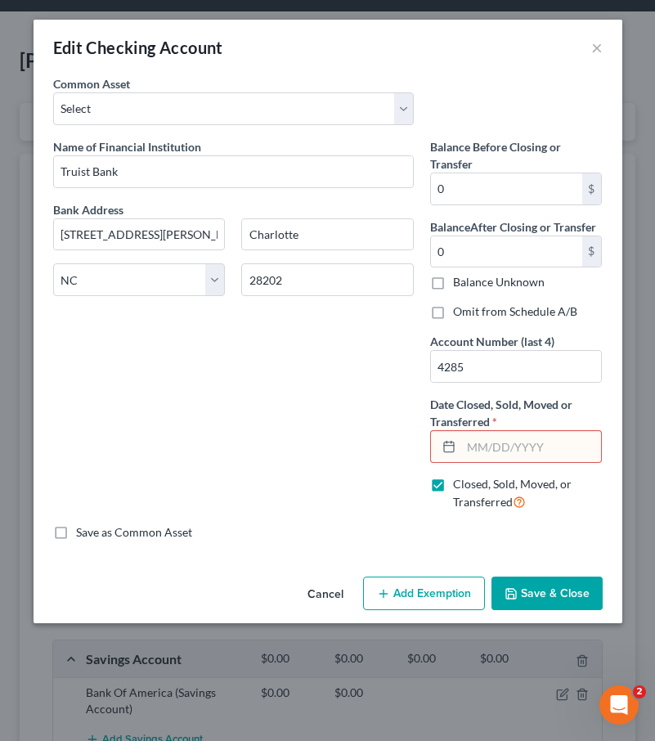
click at [522, 586] on button "Save & Close" at bounding box center [546, 593] width 111 height 34
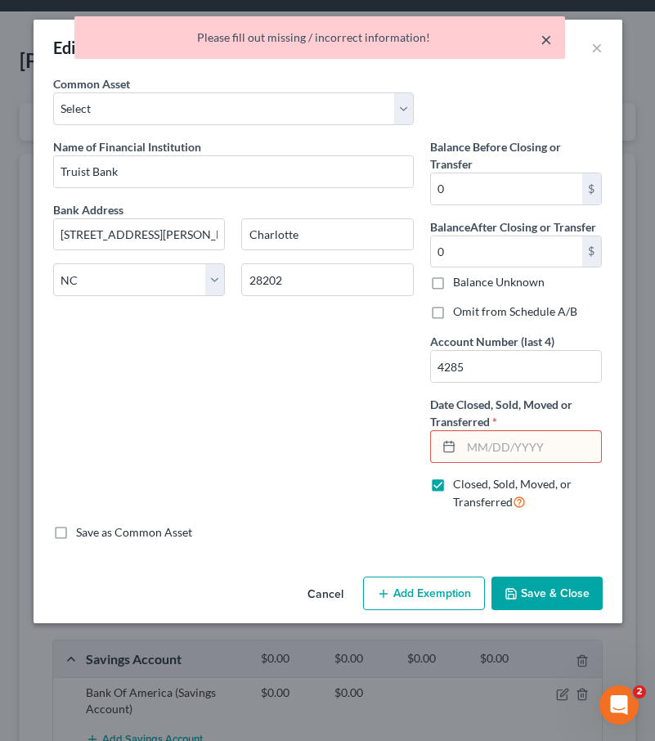
click at [545, 40] on button "×" at bounding box center [545, 39] width 11 height 20
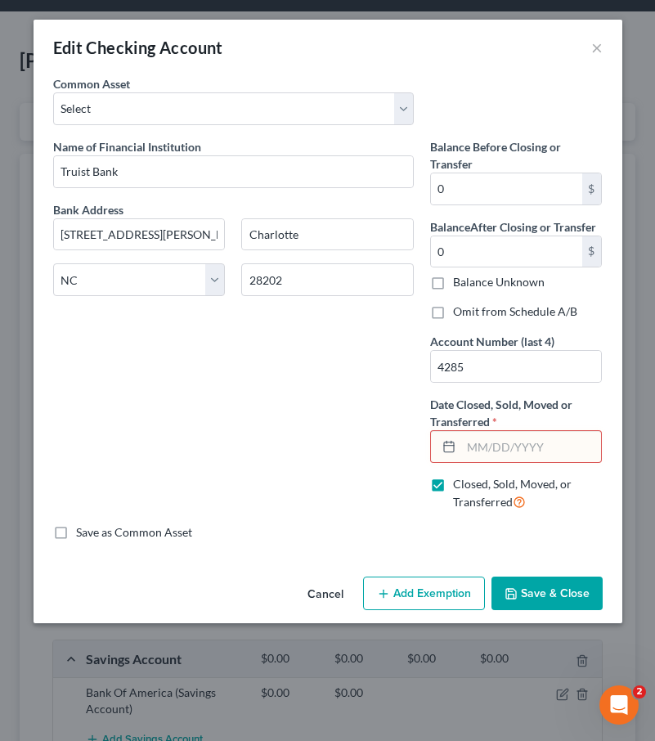
click at [318, 594] on button "Cancel" at bounding box center [325, 594] width 62 height 33
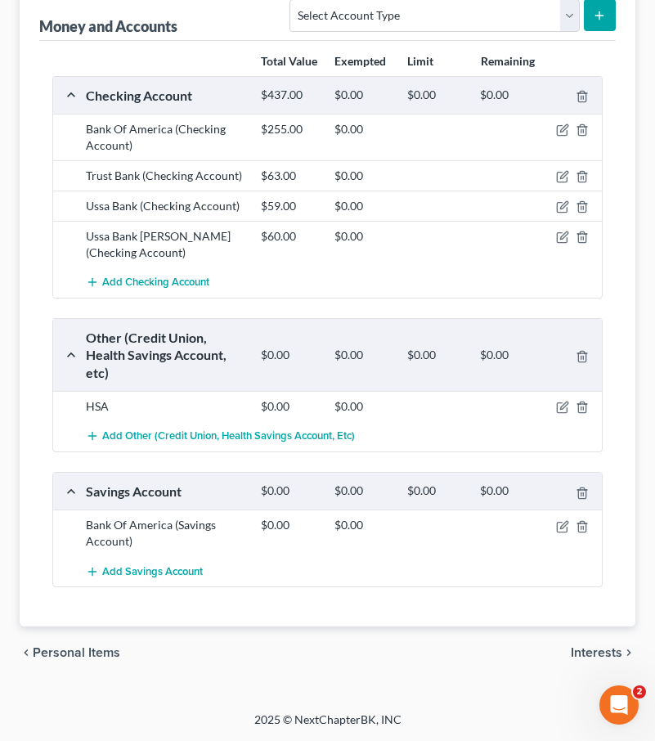
scroll to position [237, 0]
